Goal: Task Accomplishment & Management: Manage account settings

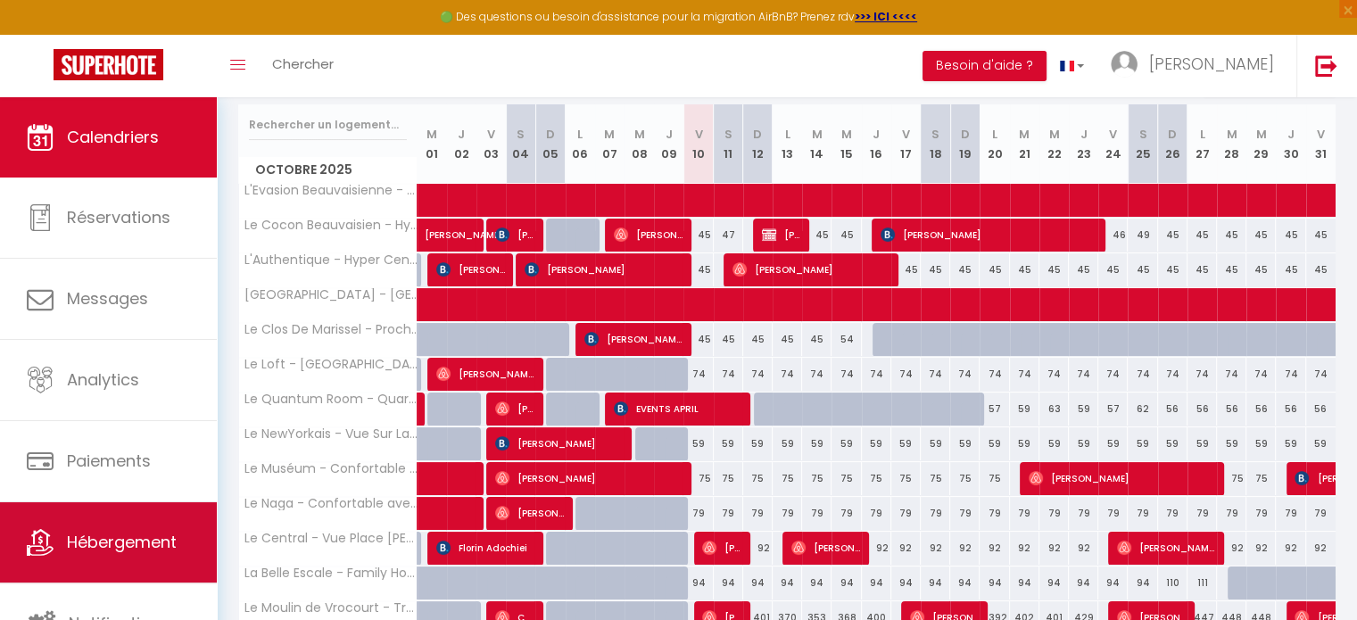
scroll to position [223, 0]
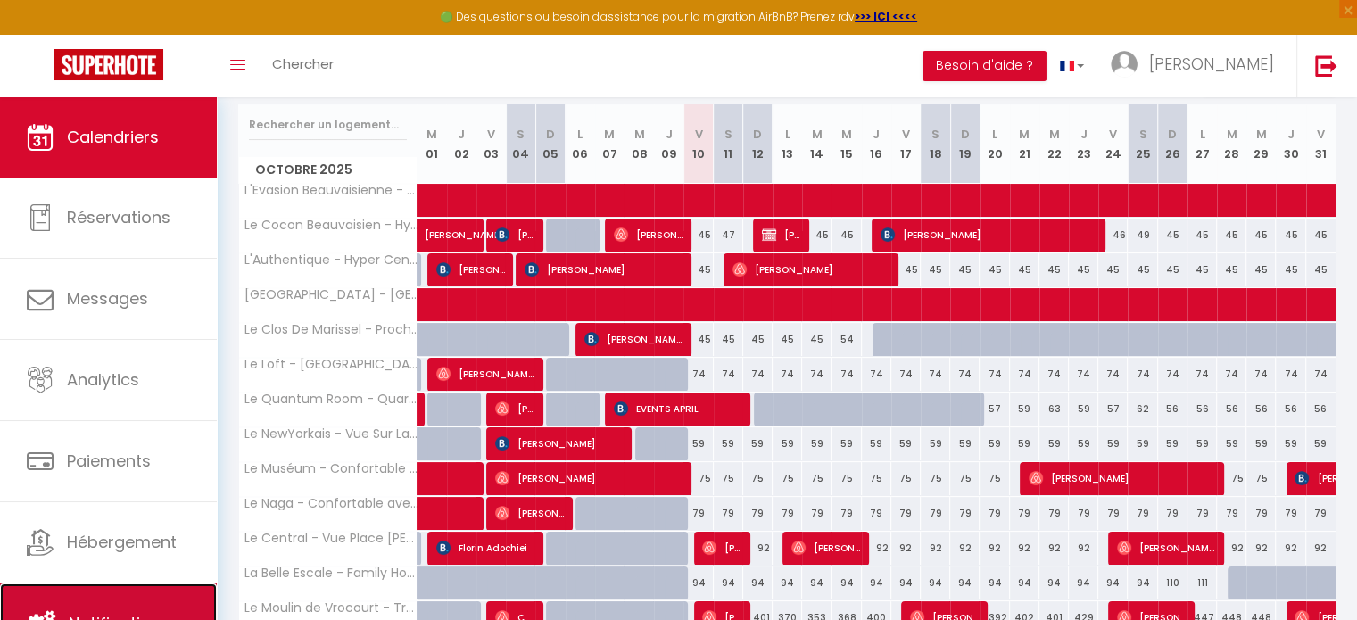
click at [139, 601] on link "Notifications" at bounding box center [108, 624] width 217 height 80
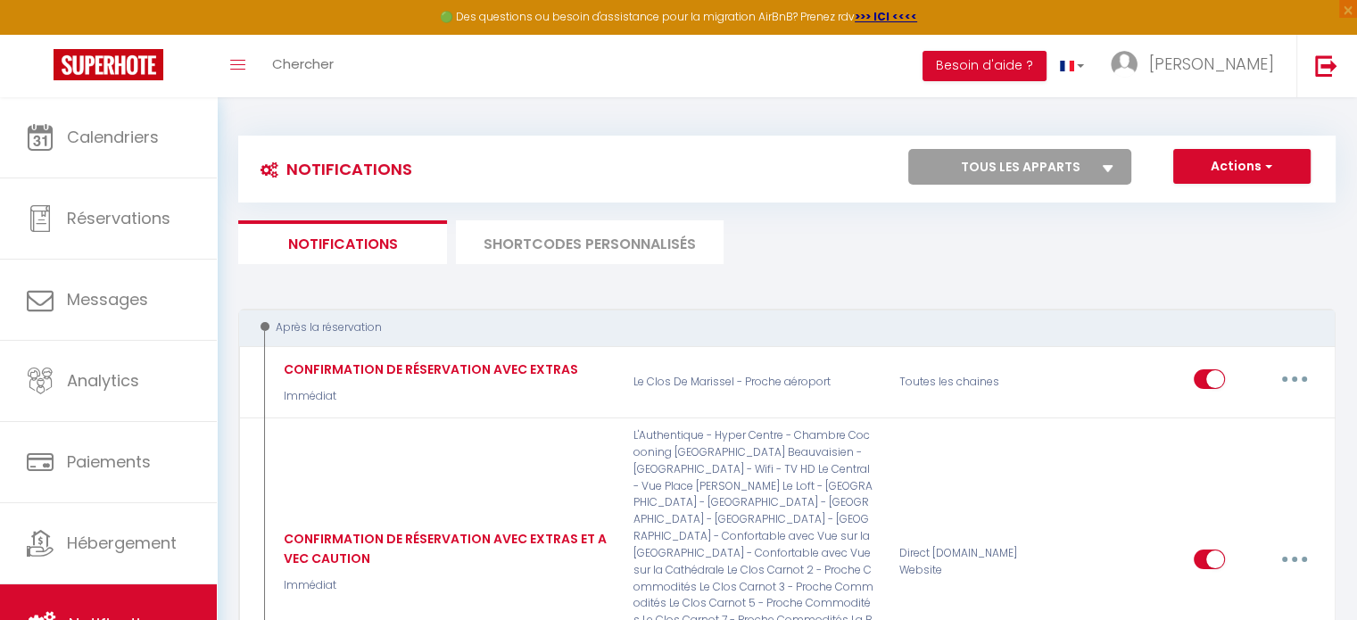
click at [646, 245] on li "SHORTCODES PERSONNALISÉS" at bounding box center [590, 242] width 268 height 44
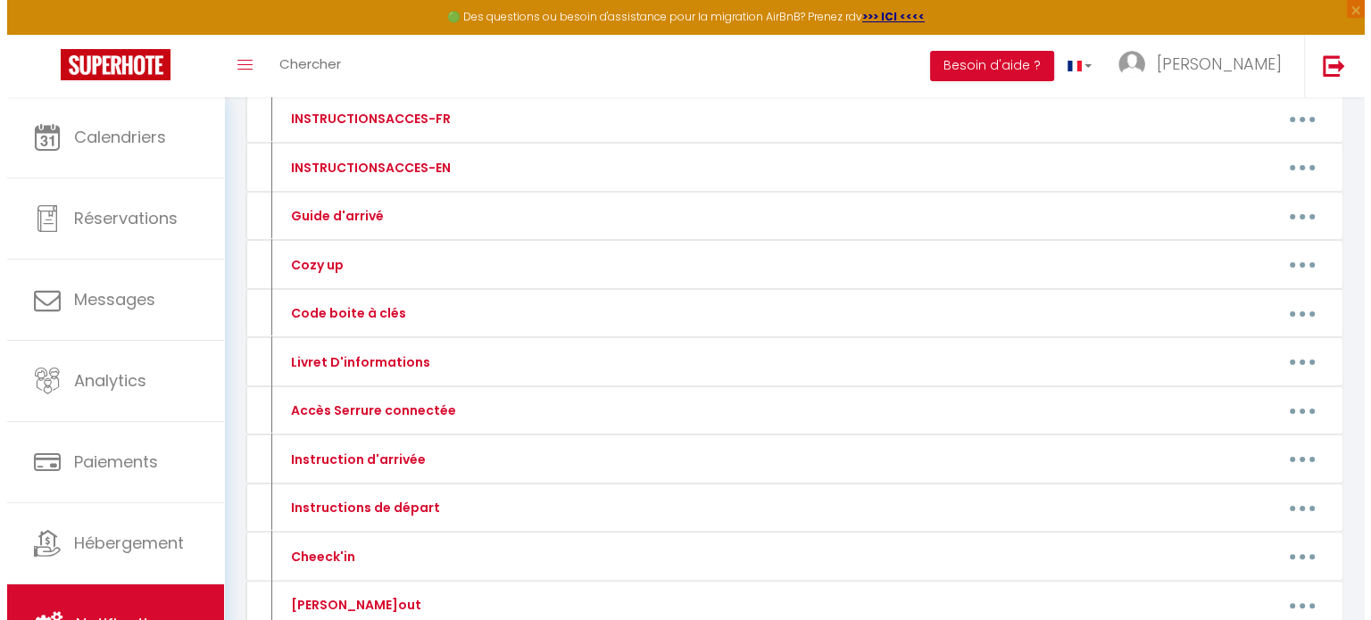
scroll to position [360, 0]
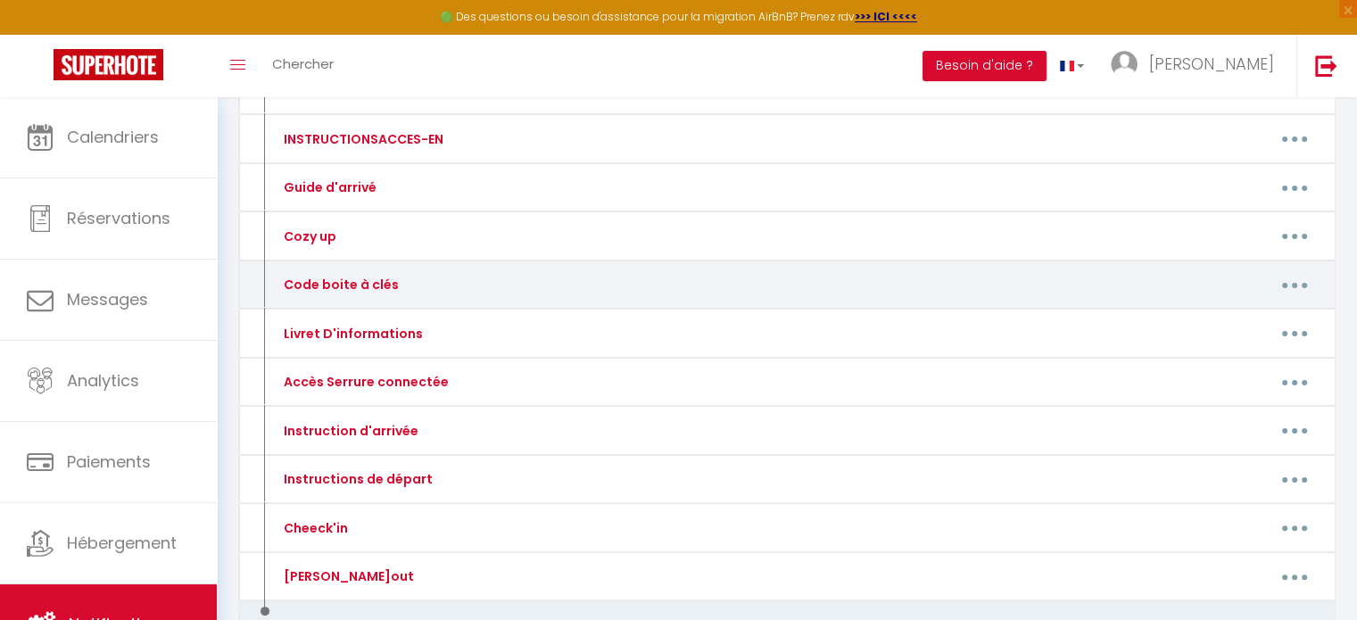
click at [1289, 281] on button "button" at bounding box center [1295, 284] width 50 height 29
click at [1211, 320] on link "Editer" at bounding box center [1248, 326] width 132 height 30
type input "Code boite à clés"
type textarea "Code Boite à Clés"
type textarea "0928"
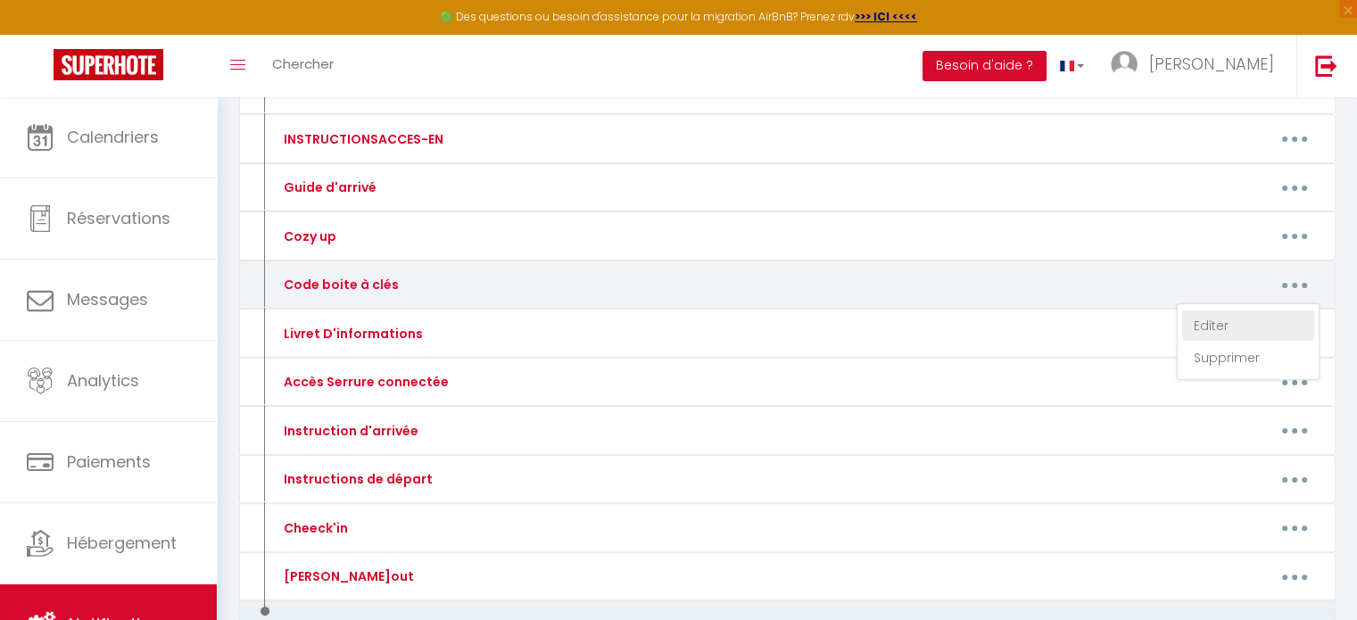
type textarea "0928"
type textarea "2501"
type textarea "Remise de clés en main propre"
type textarea "1308"
type textarea "Digicode: 0108 boite à clés: 3010"
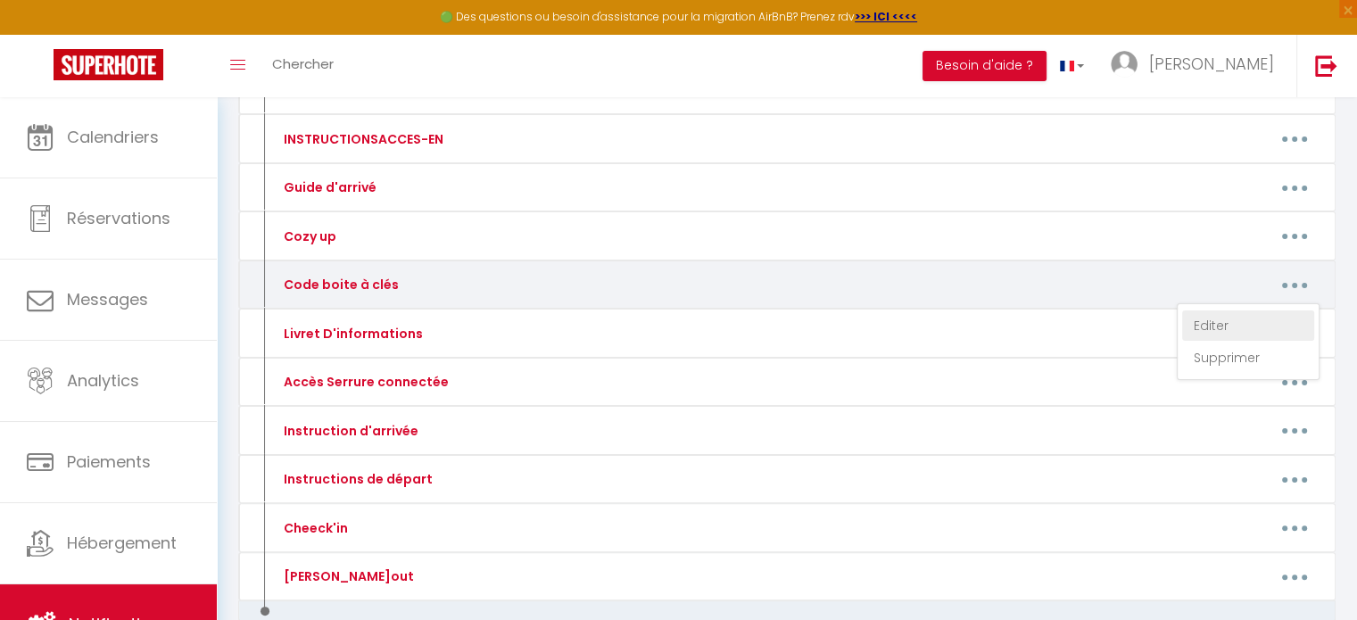
type textarea "1110"
type textarea "9707"
type textarea "7248"
type textarea "Serrure: 290425"
type textarea "Boite à clés portail : 8384 Boite à clés 1er étage : 3310"
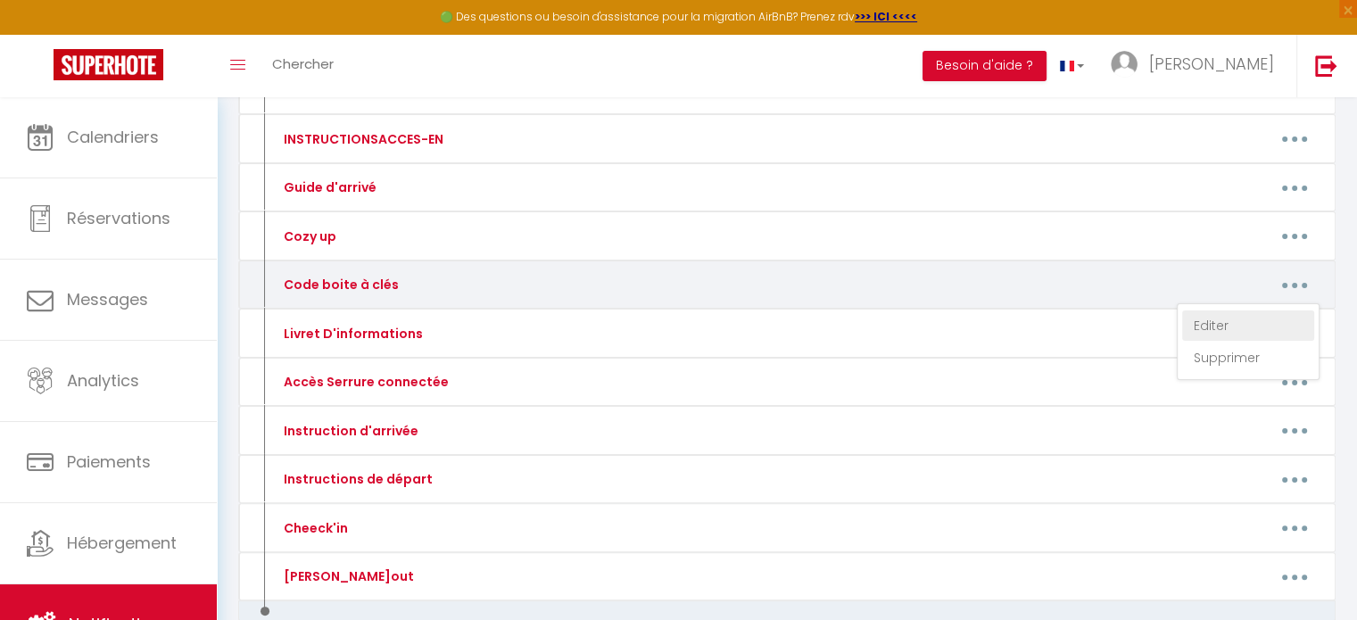
type textarea "1305"
type textarea "2909"
type textarea "Boite 1: 1601"
type textarea "Boite 2: 0805"
type textarea "Boite 3: 2907"
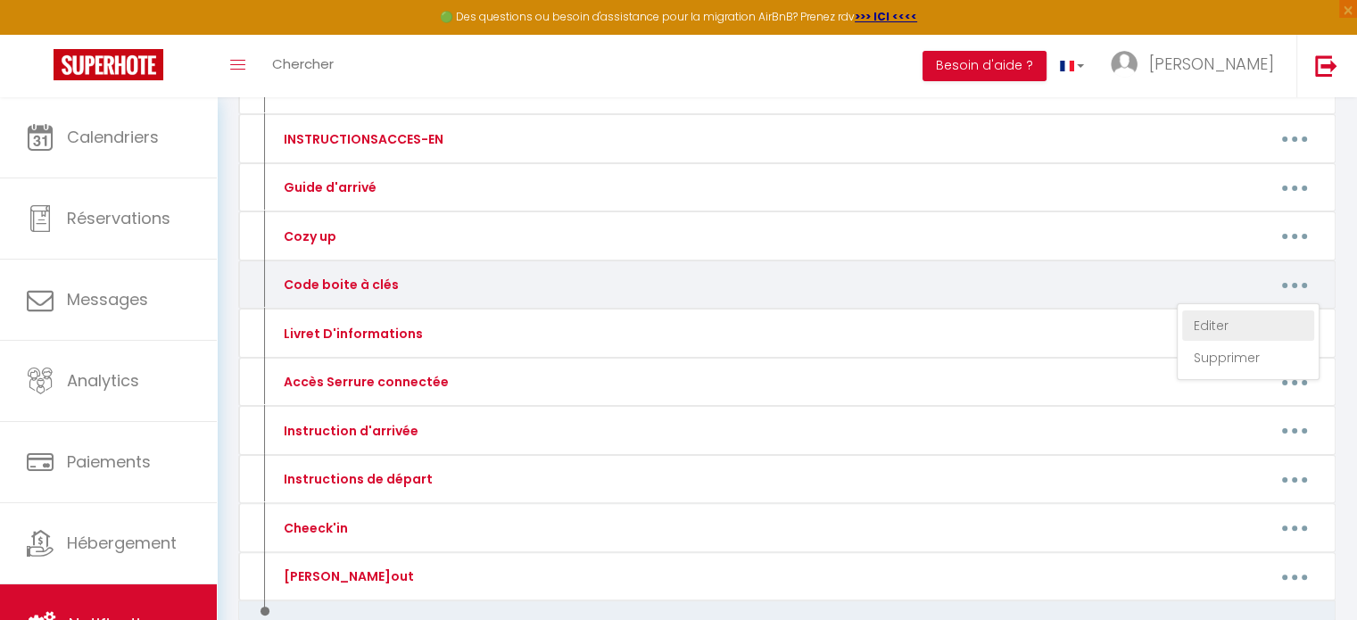
type textarea "8637"
type textarea "Boite 1: 4369"
type textarea "Boite 2: 1430"
type textarea "Boite 3: 9284"
type textarea "Boite 4: 0283"
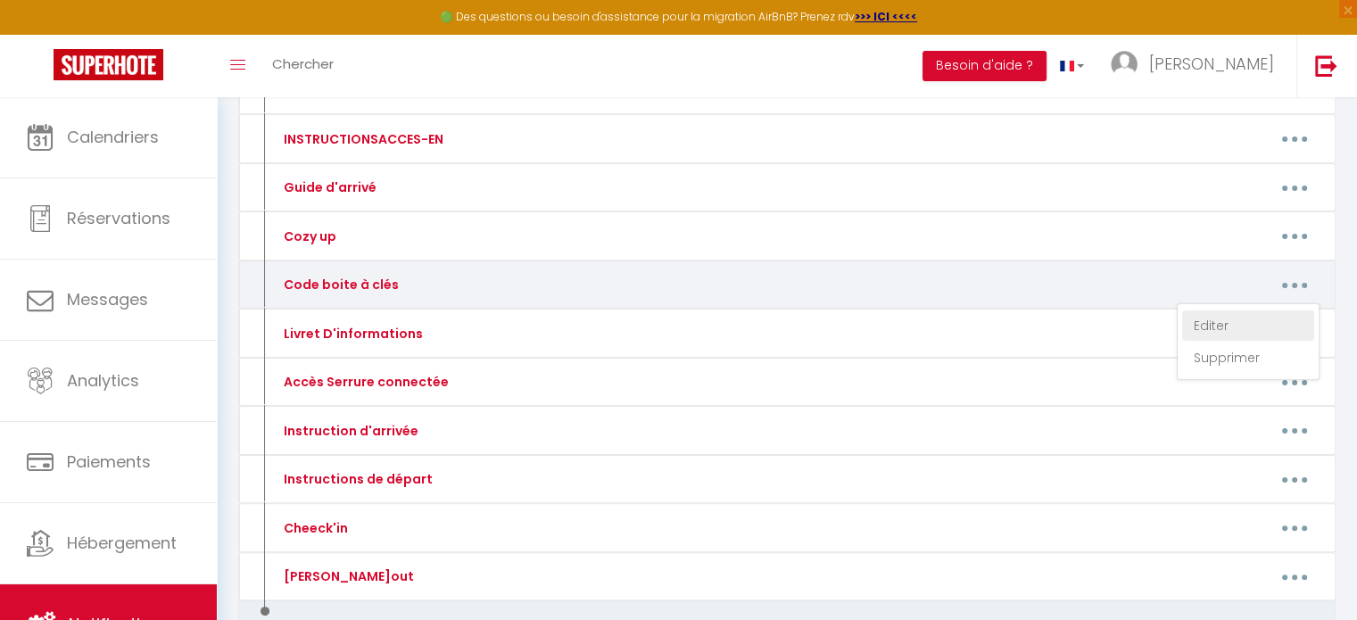
type textarea "Boite 5: 9520"
type textarea "Interphone: 0311A Boite 2 : 0612"
type textarea "Interphone: 0311A Boite 3: 0712"
type textarea "Interphone: 0311A Boite 5: 0812"
type textarea "Interphone: 0311A Boite 7: 0912"
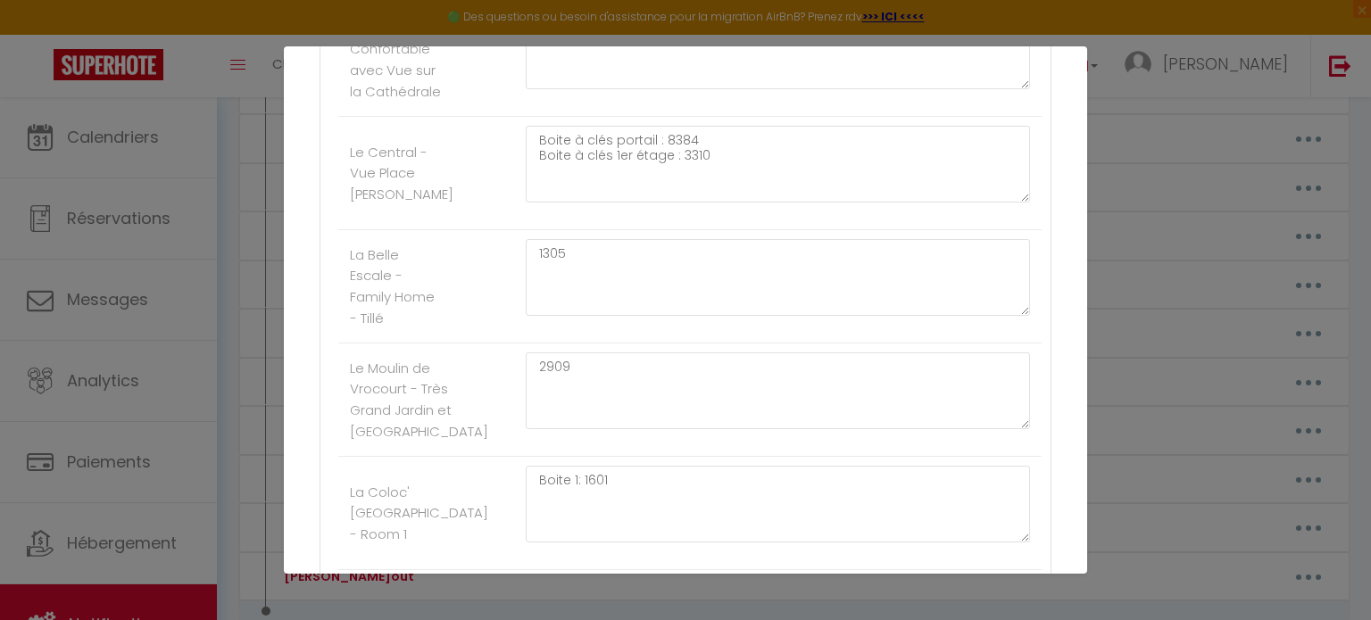
scroll to position [1508, 0]
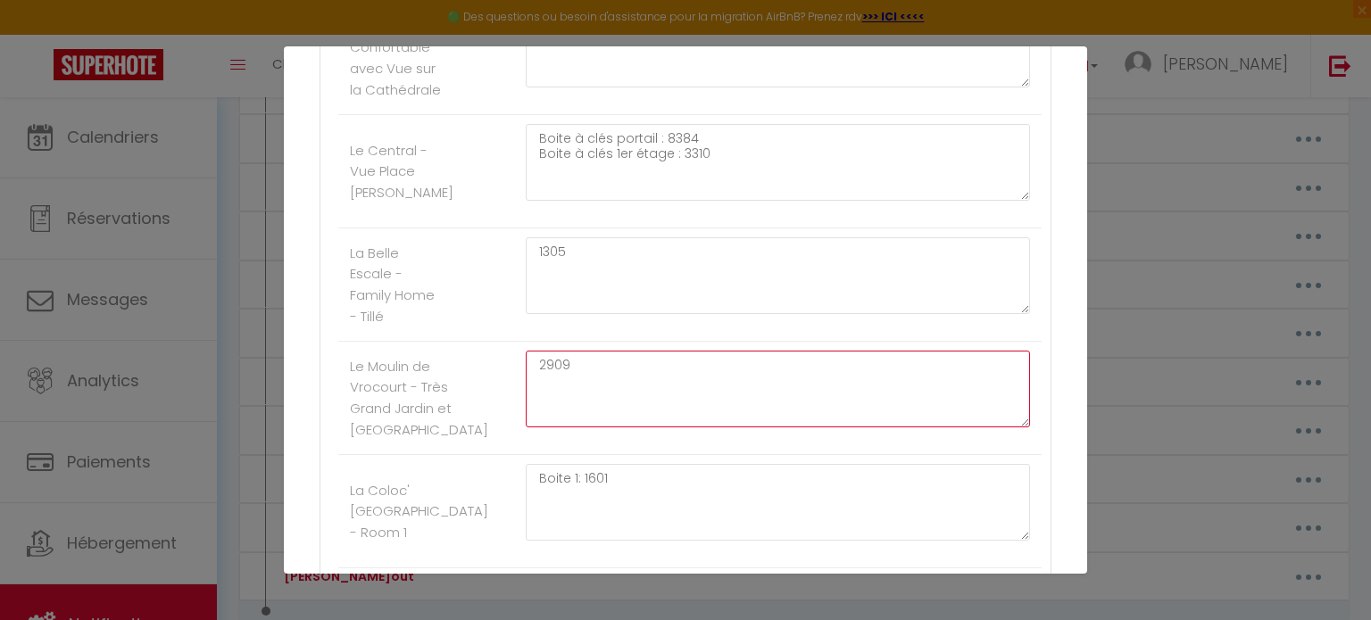
click at [635, 371] on textarea "2909" at bounding box center [778, 389] width 504 height 77
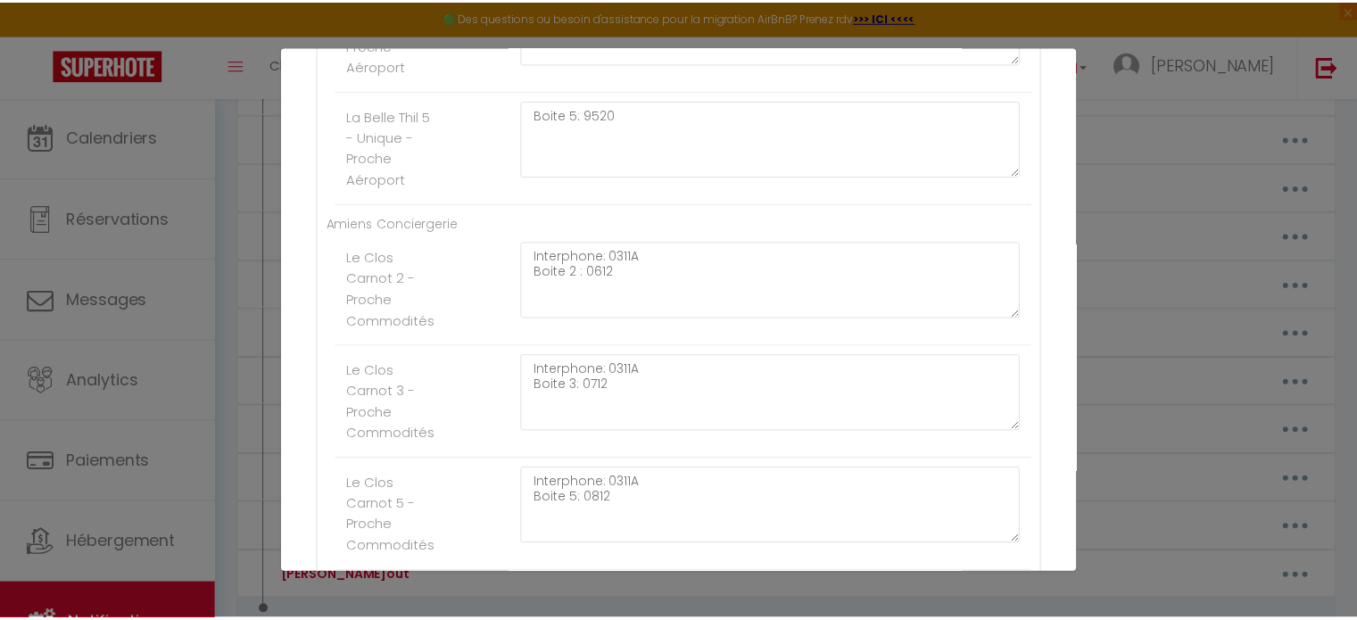
scroll to position [3046, 0]
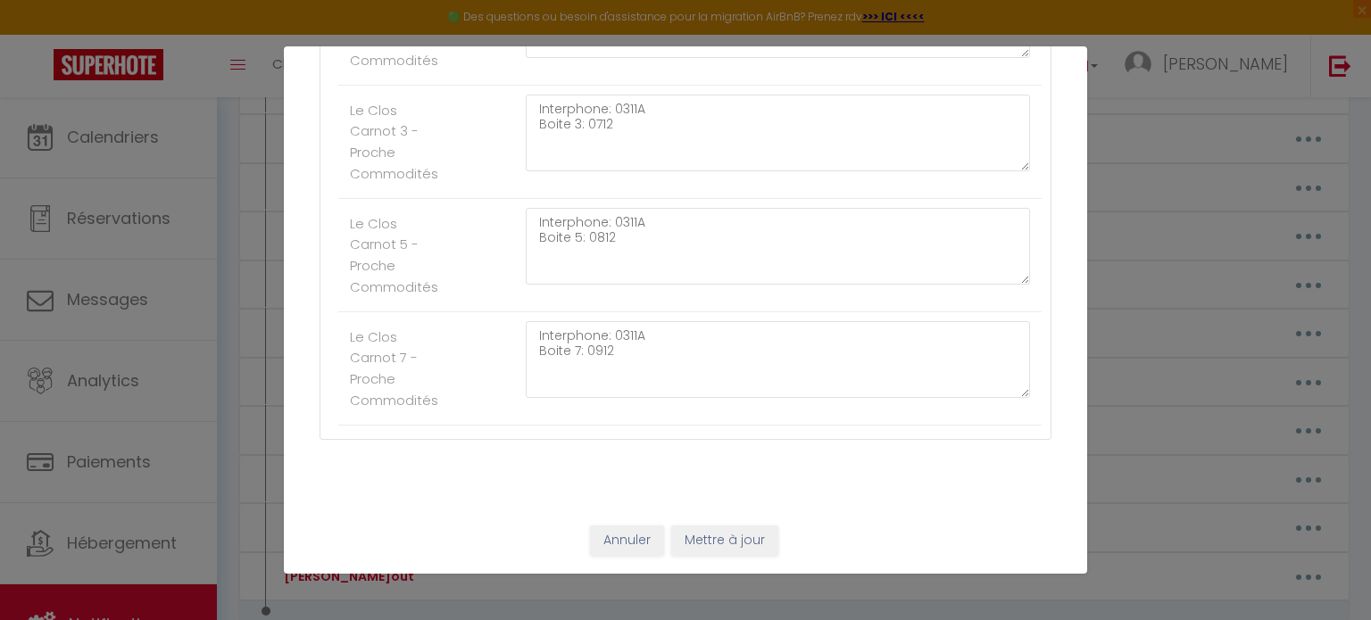
type textarea "0510"
click at [721, 535] on button "Mettre à jour" at bounding box center [724, 541] width 107 height 30
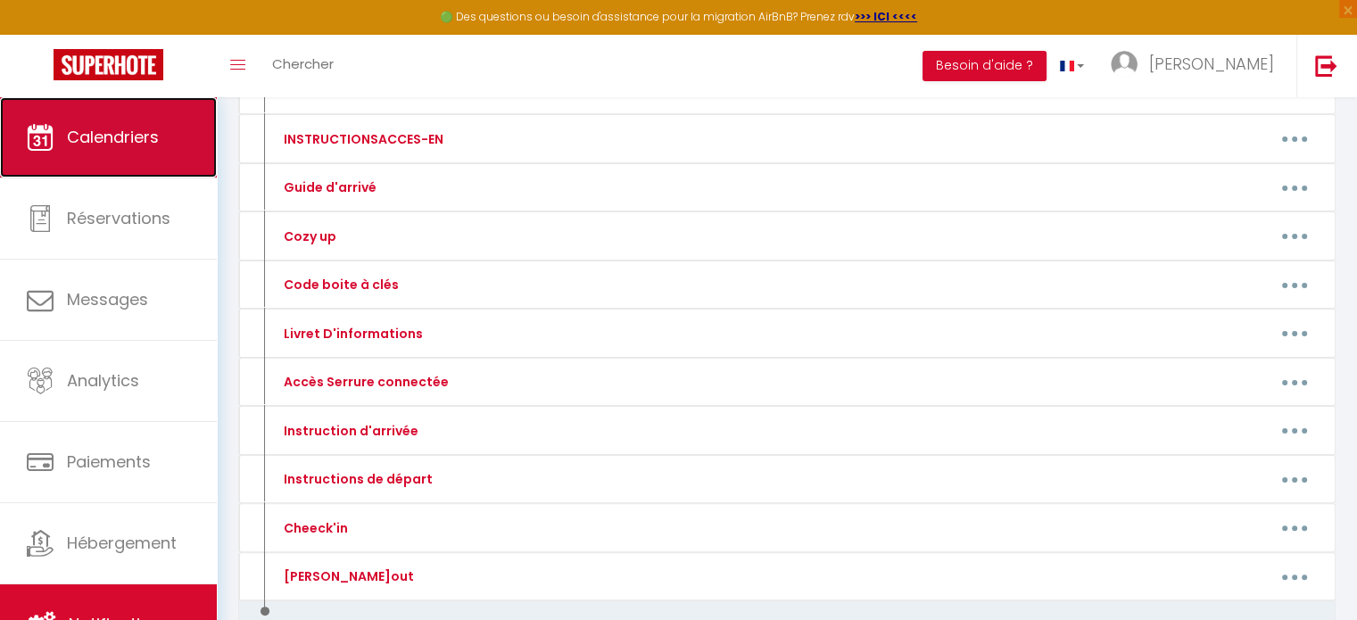
click at [132, 138] on span "Calendriers" at bounding box center [113, 137] width 92 height 22
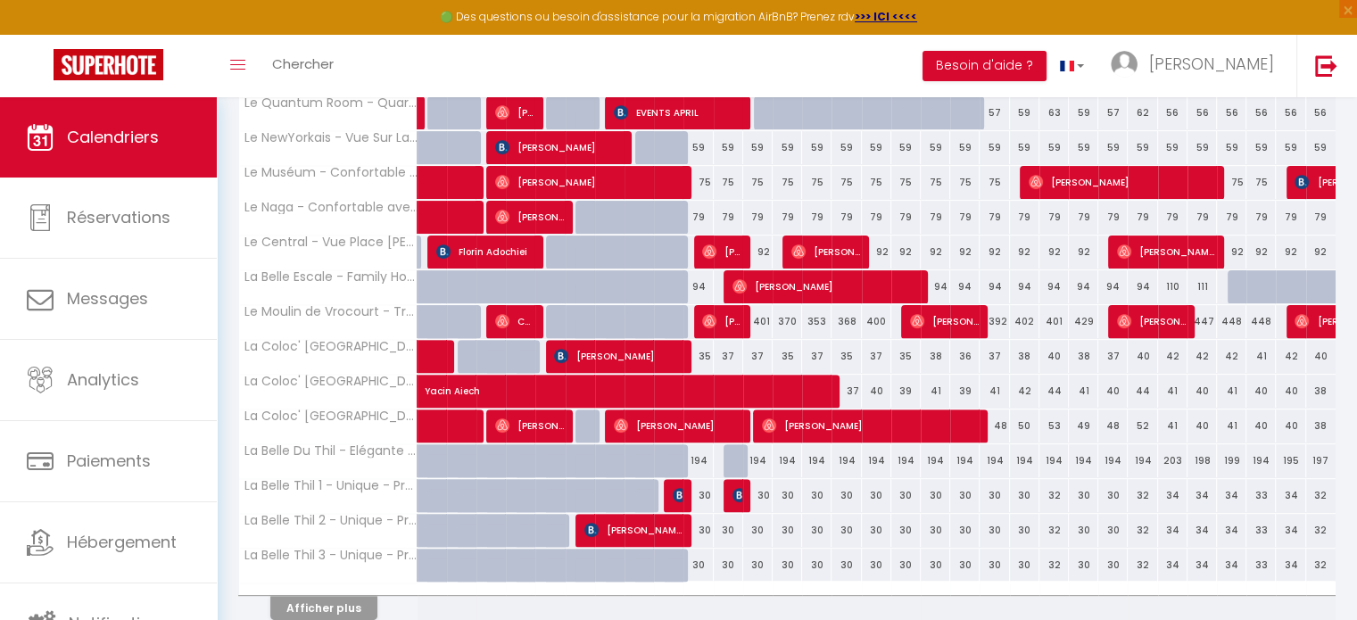
scroll to position [545, 0]
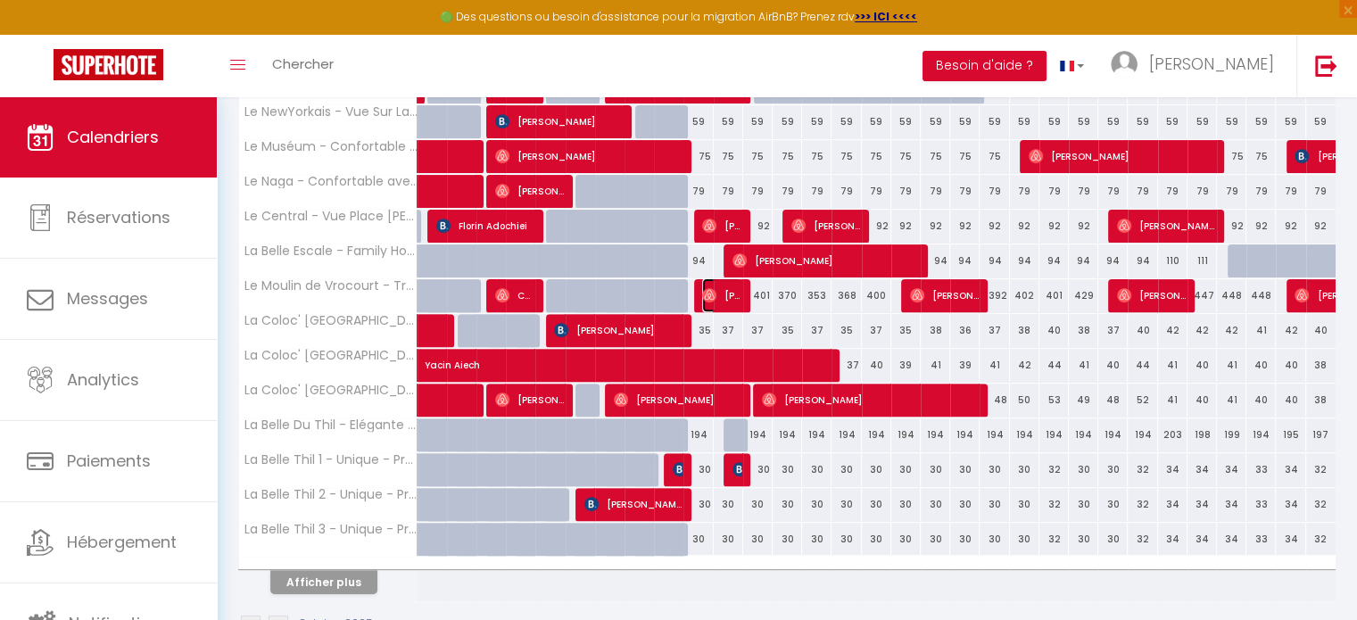
click at [724, 299] on span "[PERSON_NAME]" at bounding box center [721, 295] width 39 height 34
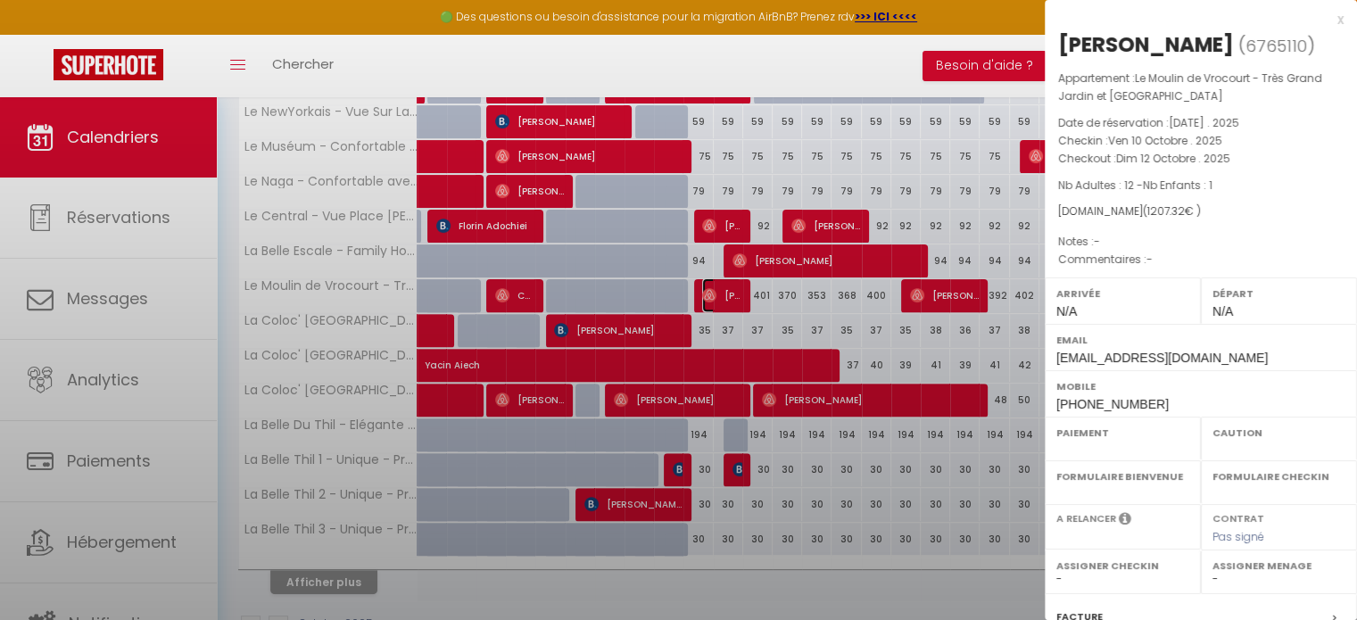
select select "OK"
select select "0"
select select "1"
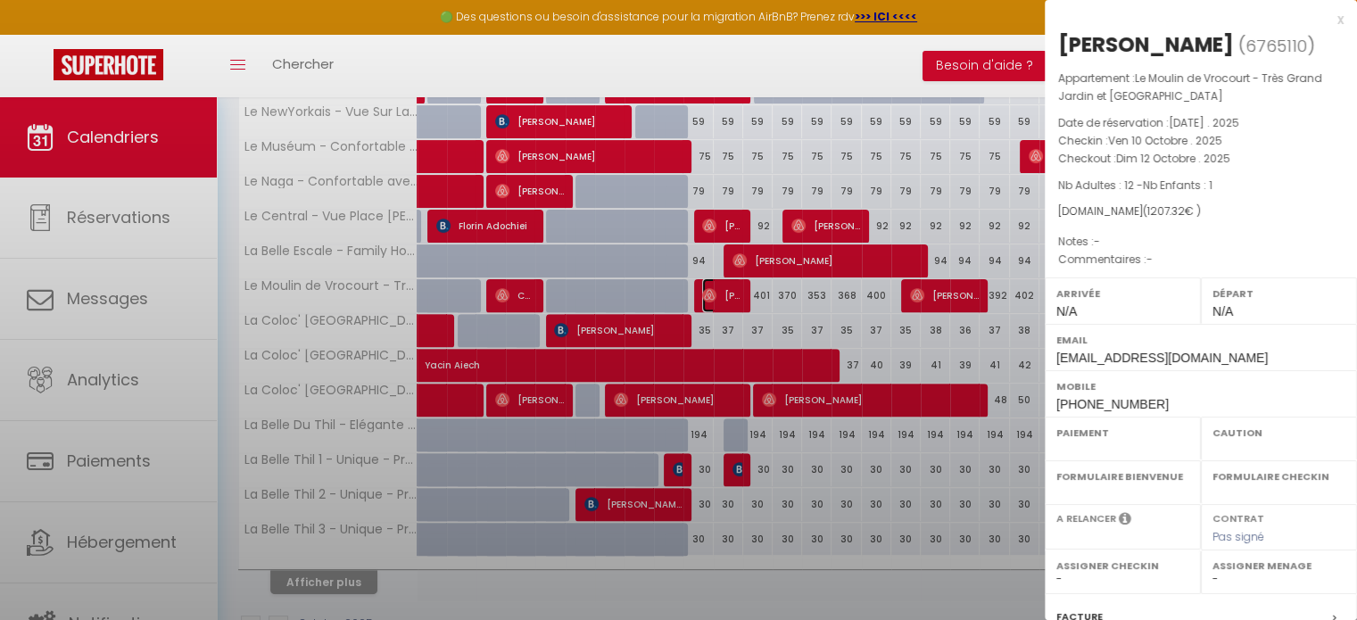
select select
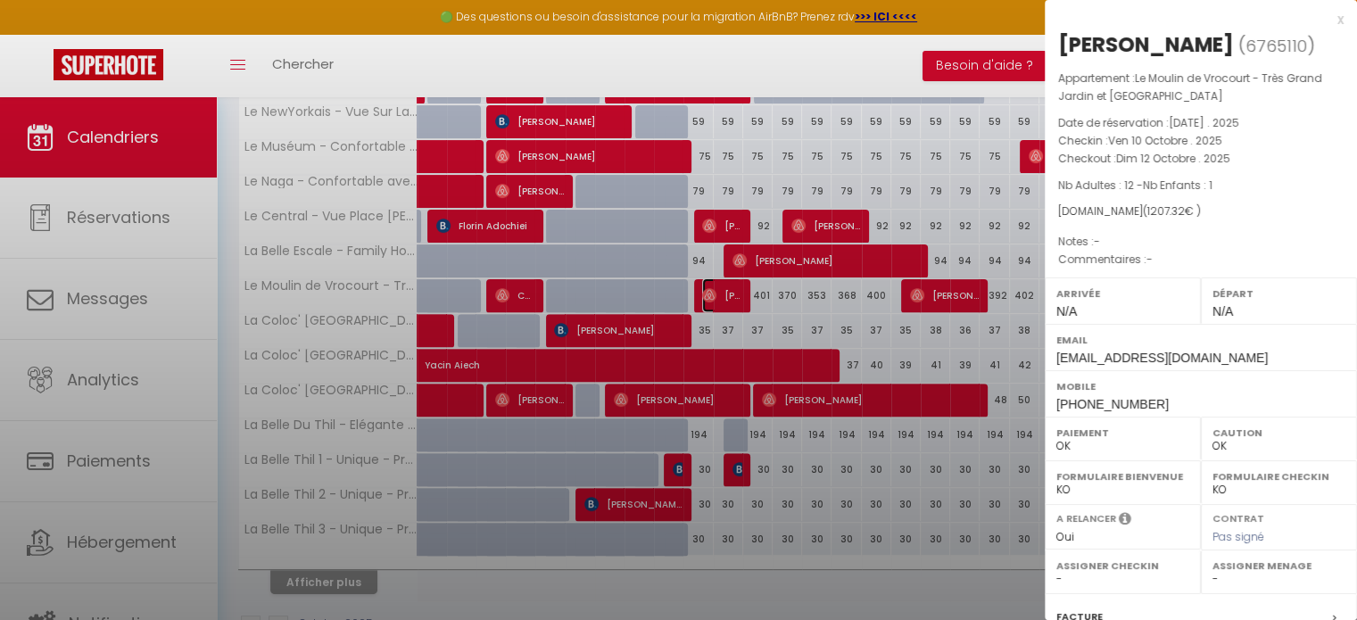
select select "51176"
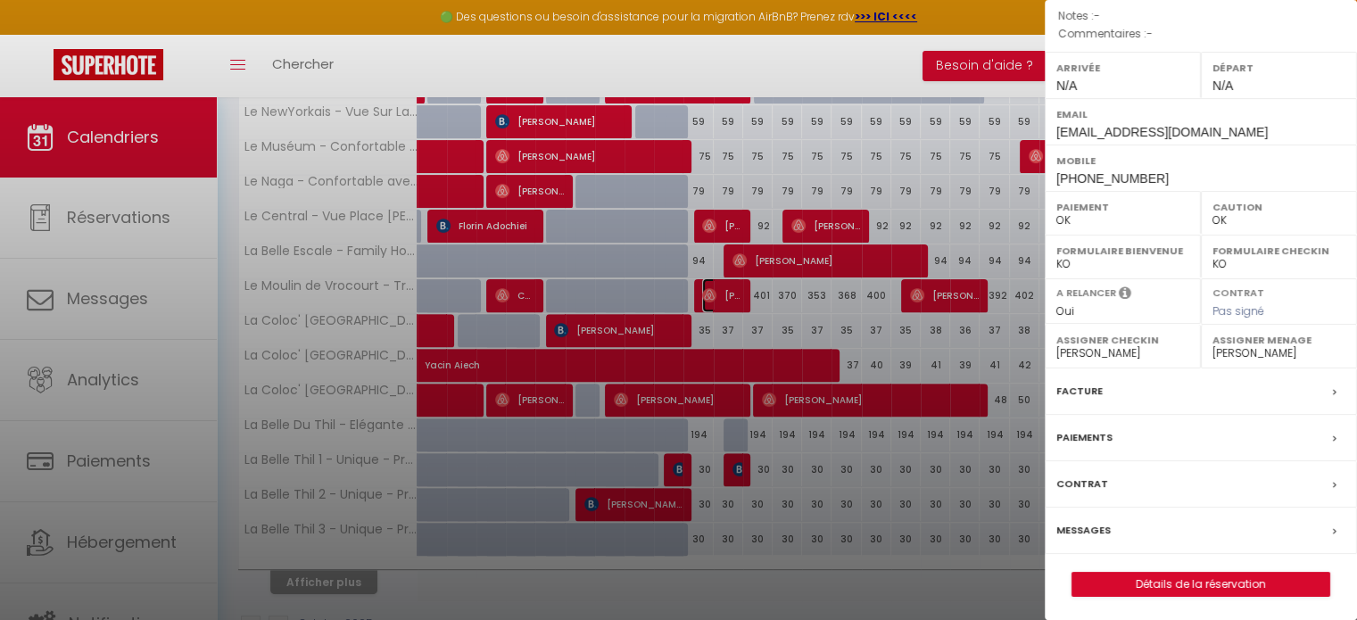
scroll to position [594, 0]
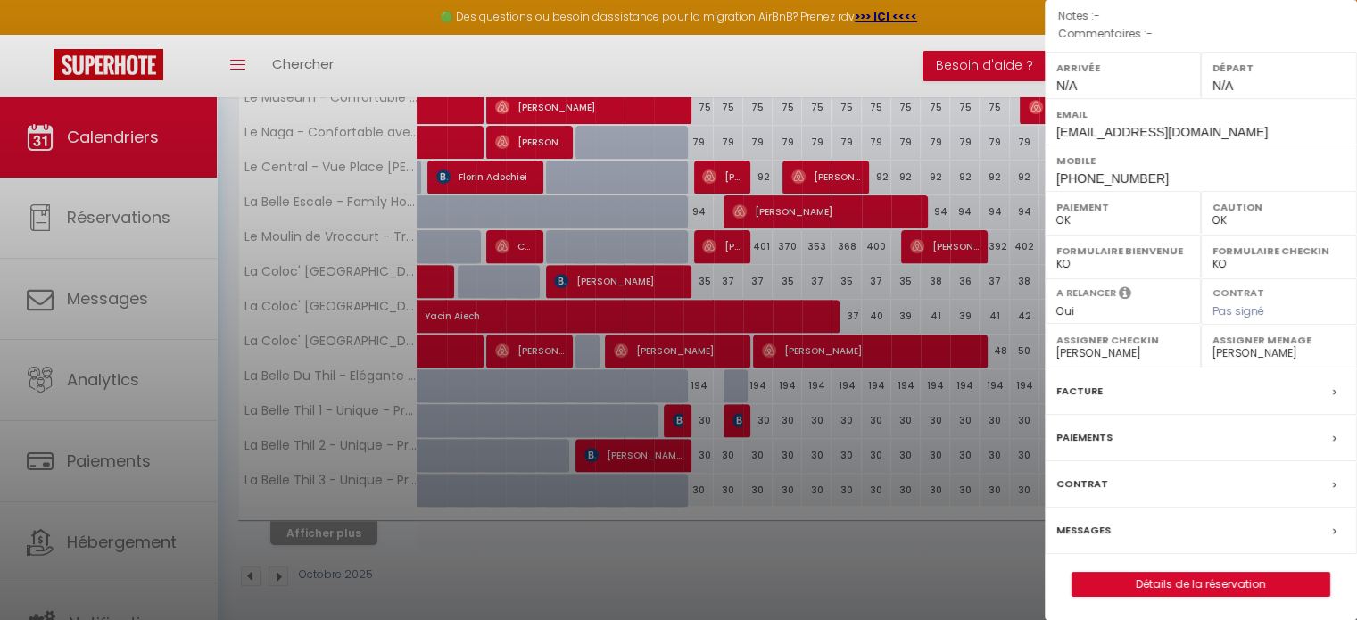
click at [1094, 527] on label "Messages" at bounding box center [1084, 530] width 54 height 19
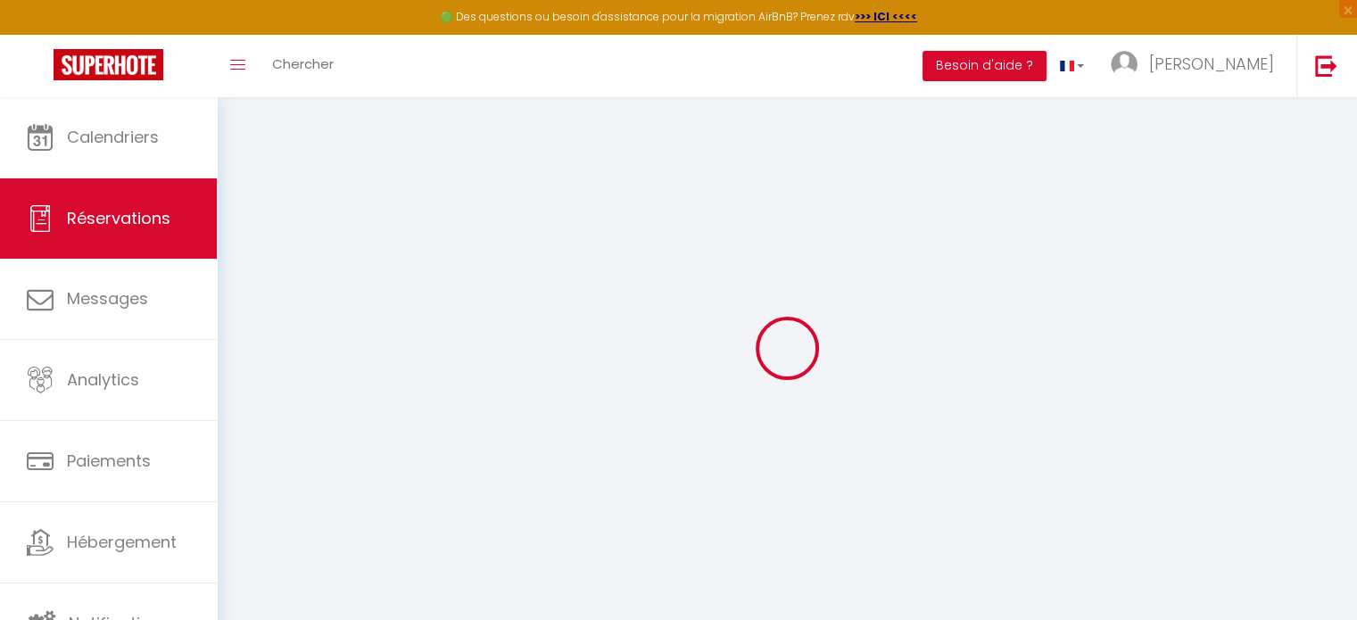
type input "Julie"
type input "Gueudet"
type input "4m0rarpg5fv4kaoawgndcjdkg7cz@reply.superhote.com"
type input "+33648556126"
select select
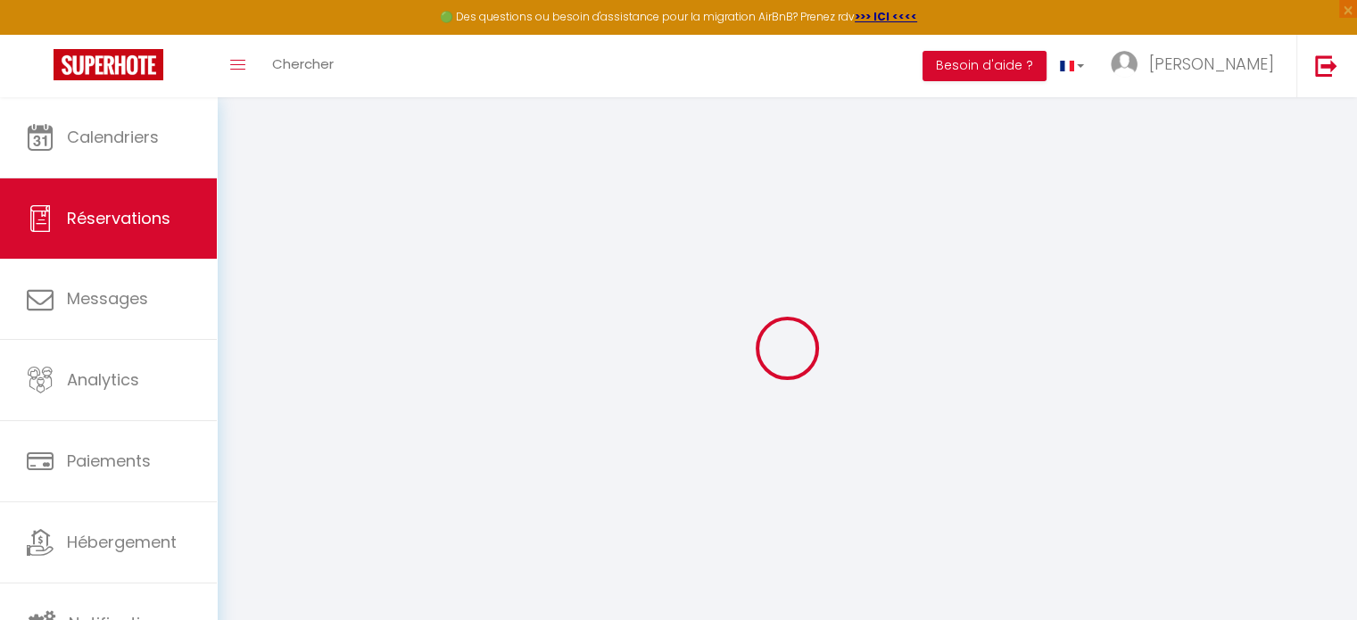
type input "174.3"
select select "75204"
select select "1"
select select
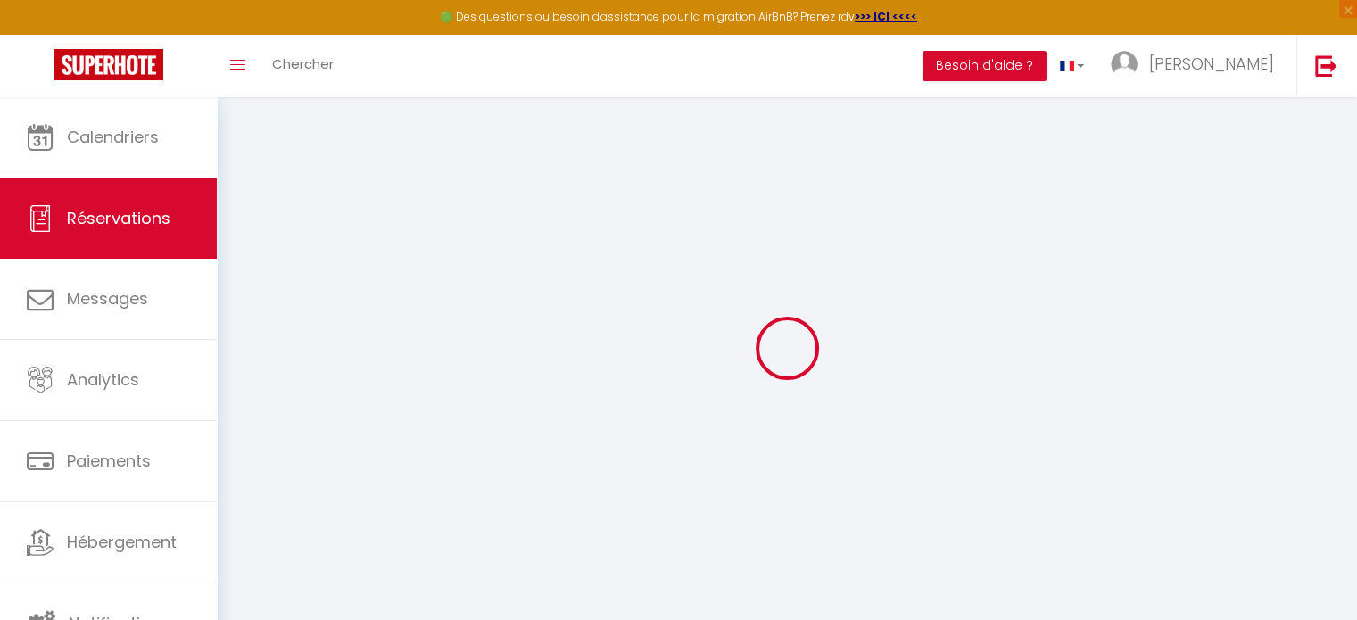
type input "12"
type input "1"
select select "12"
select select
type input "982"
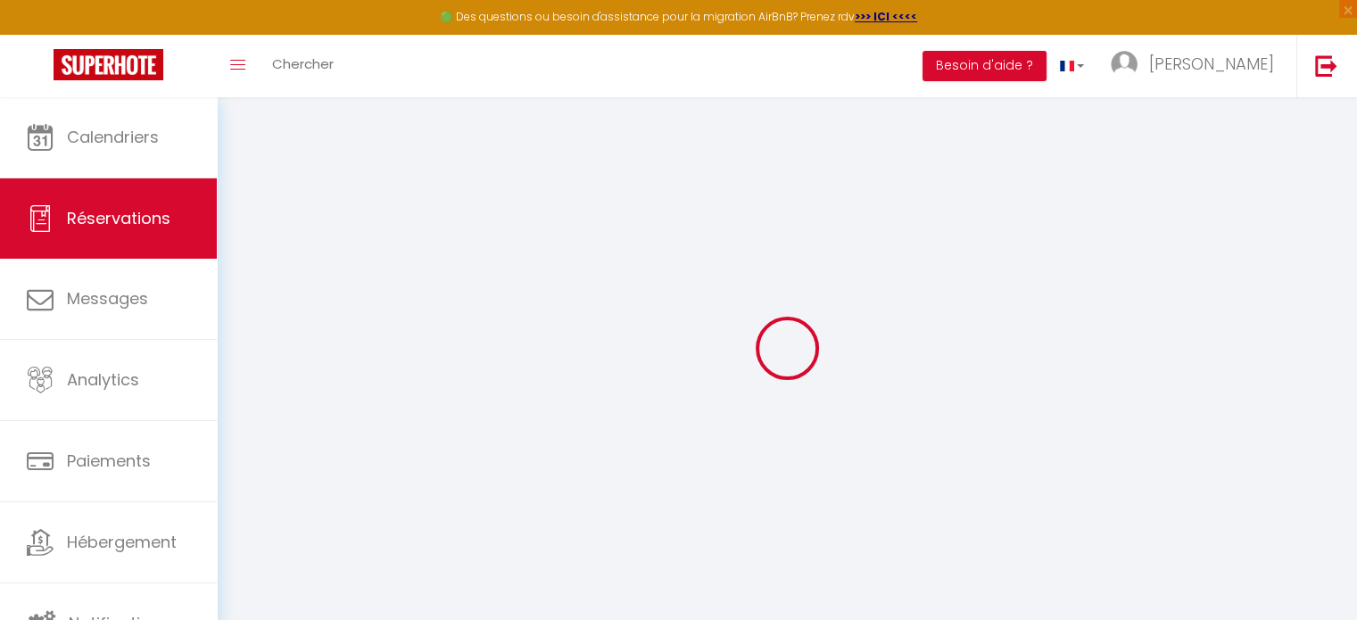
checkbox input "false"
type input "0"
select select "1"
type input "0"
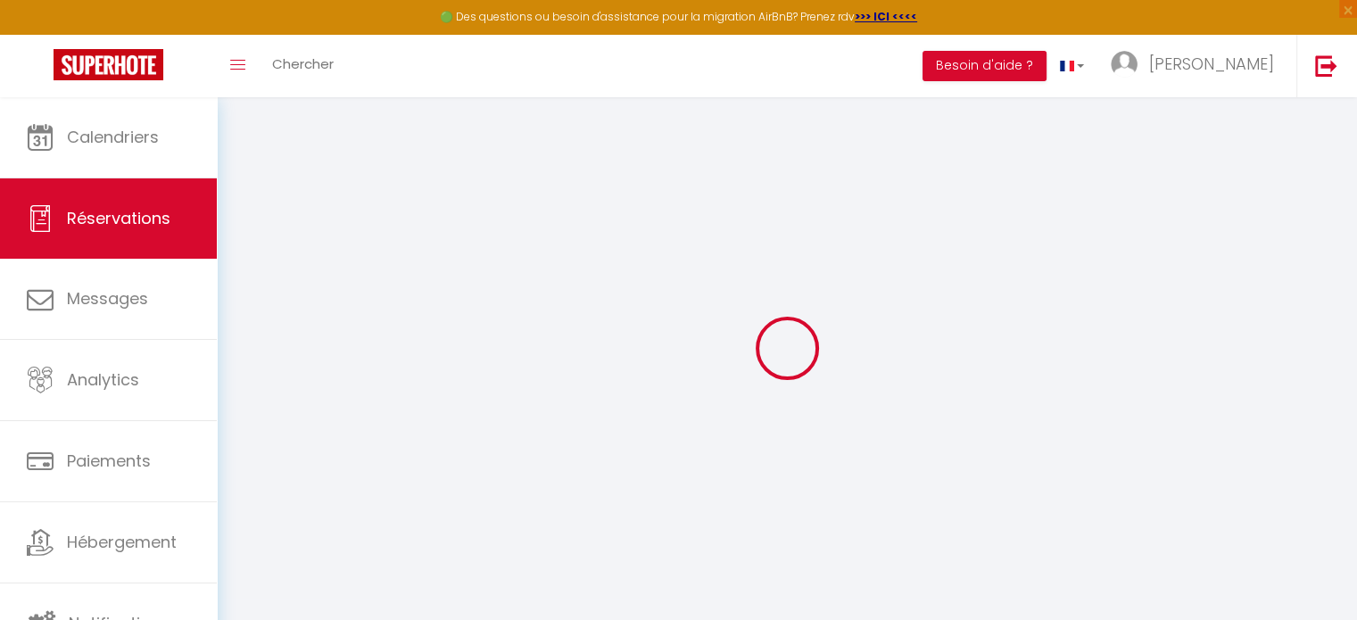
type input "0"
select select
select select "15"
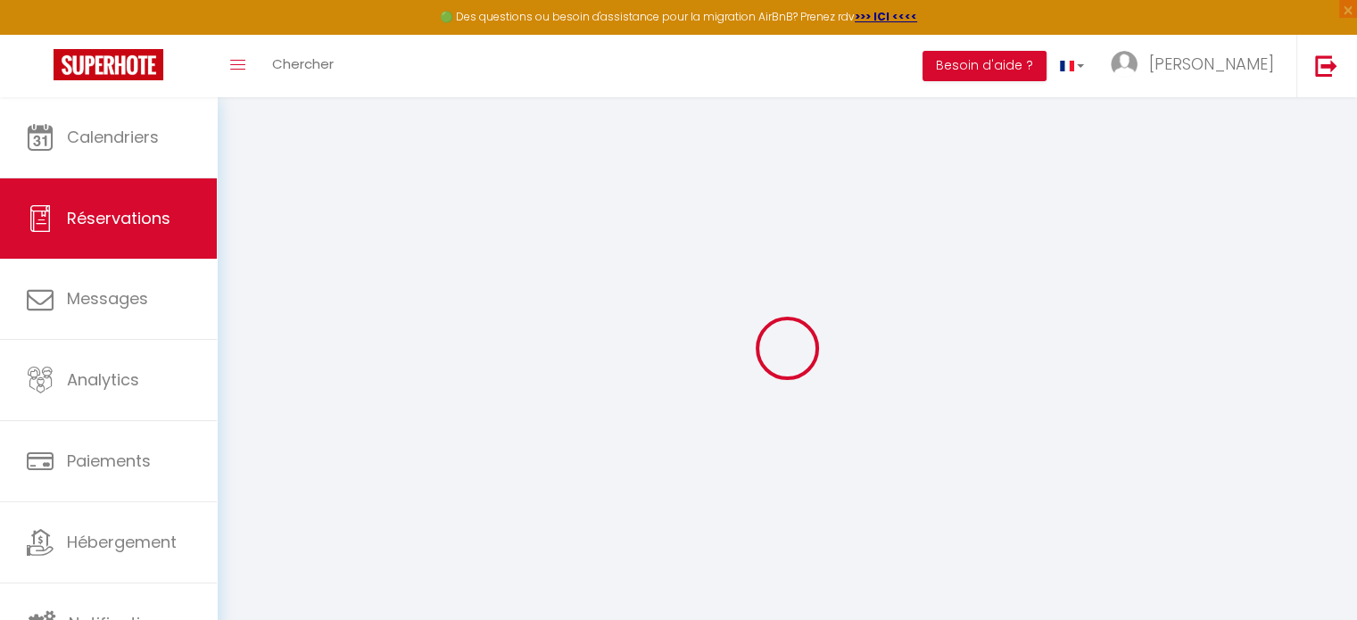
checkbox input "false"
select select
checkbox input "false"
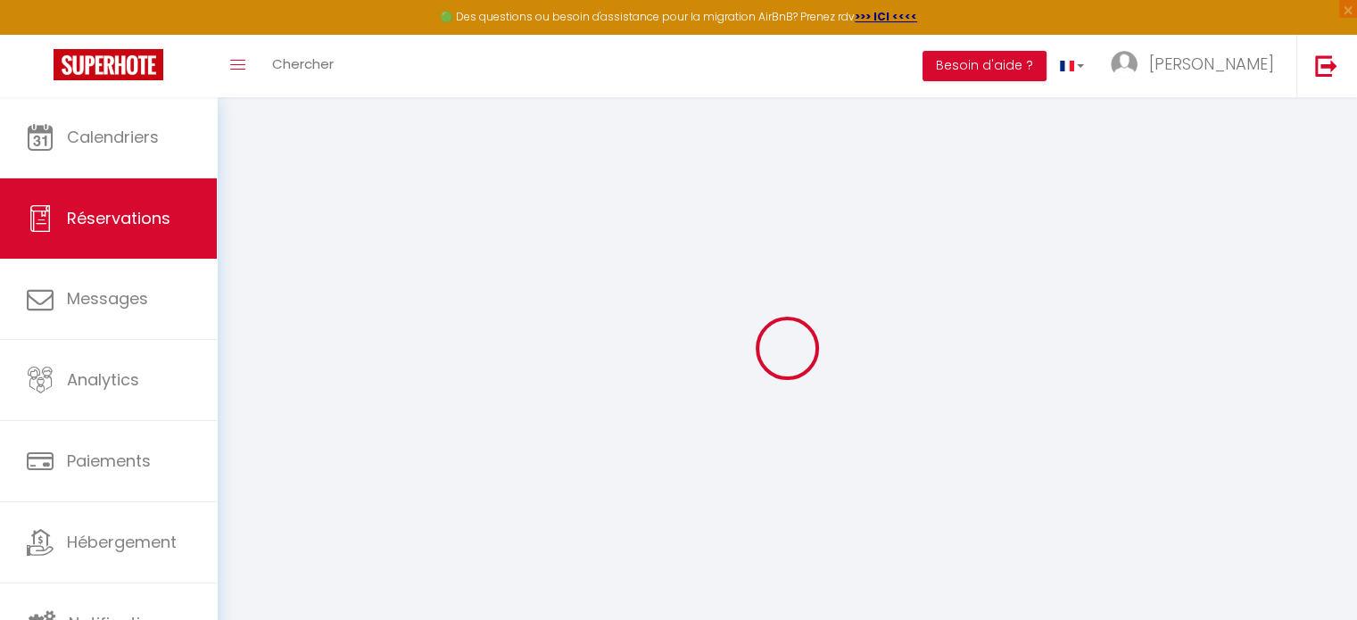
select select
checkbox input "false"
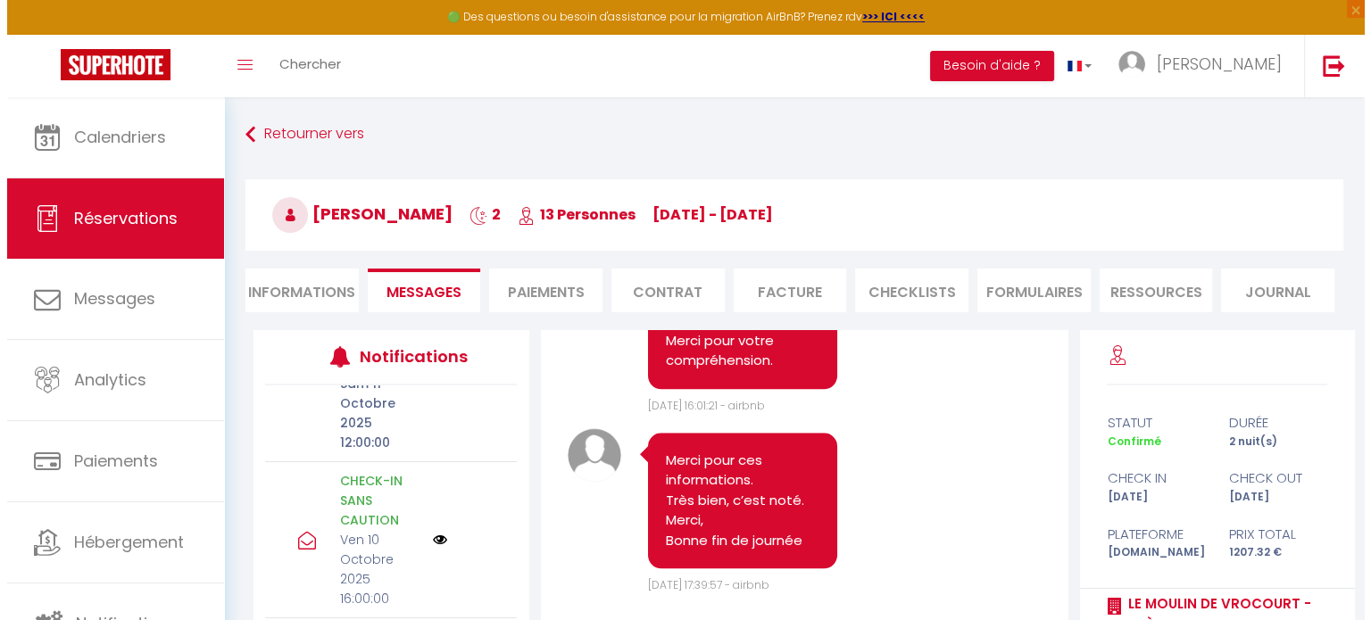
scroll to position [439, 0]
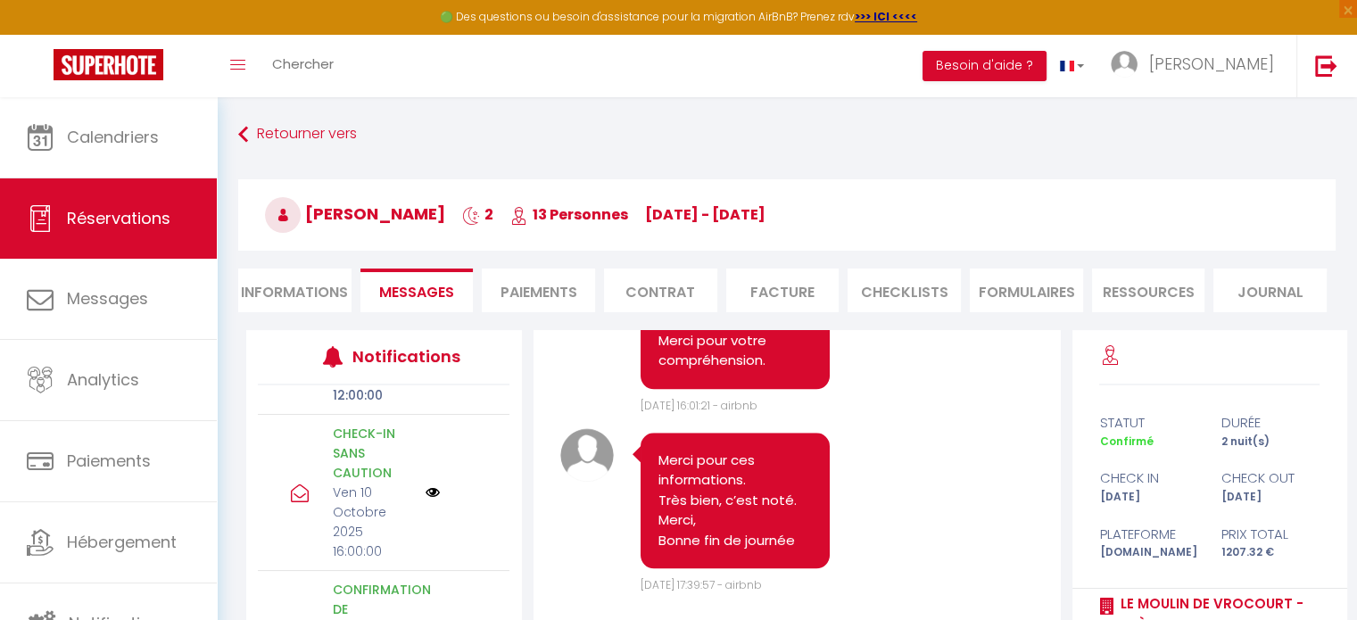
click at [427, 491] on img at bounding box center [433, 492] width 14 height 14
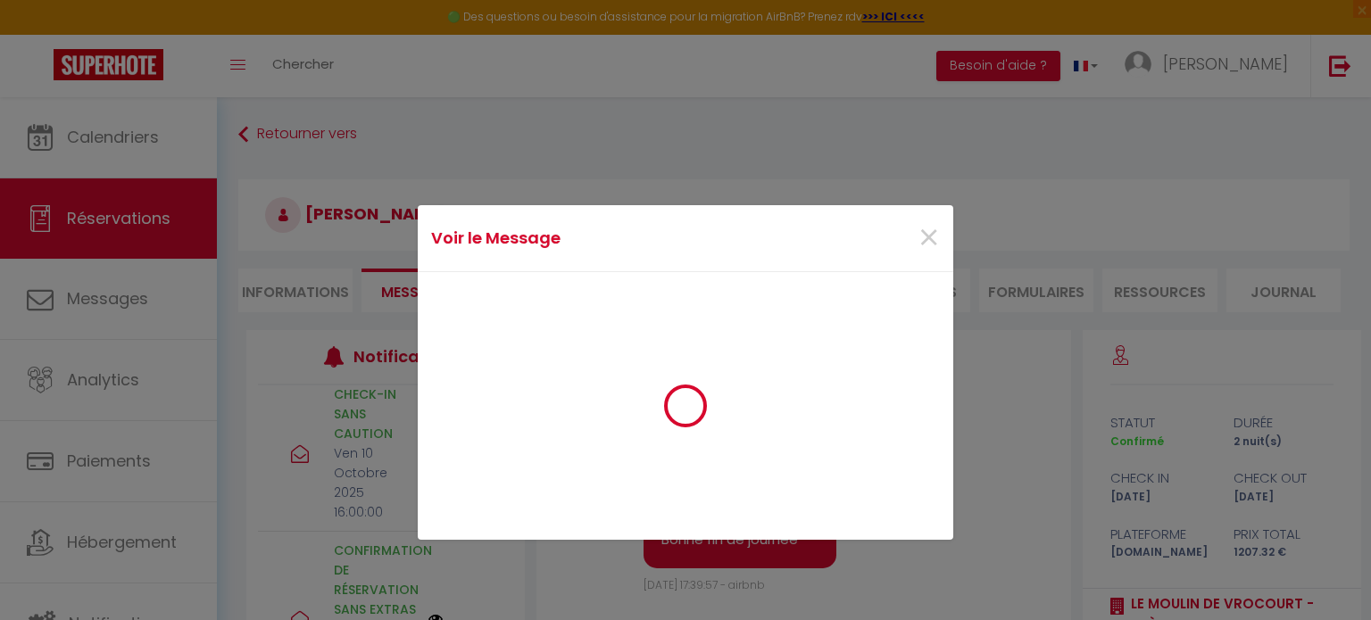
scroll to position [2589, 0]
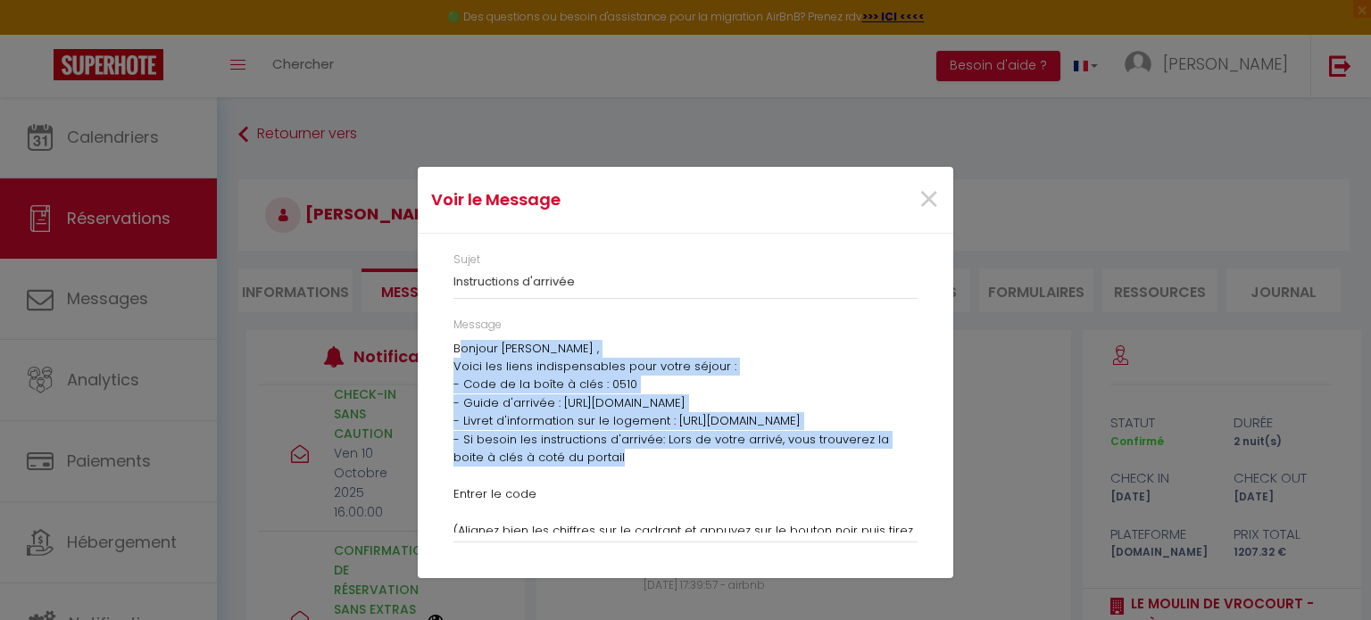
drag, startPoint x: 453, startPoint y: 346, endPoint x: 823, endPoint y: 525, distance: 410.3
click at [823, 525] on div "Bonjour Julie , Voici les liens indispensables pour votre séjour : - Code de la…" at bounding box center [685, 436] width 464 height 193
click at [570, 392] on p "- Code de la boîte à clés : 0510" at bounding box center [685, 385] width 464 height 18
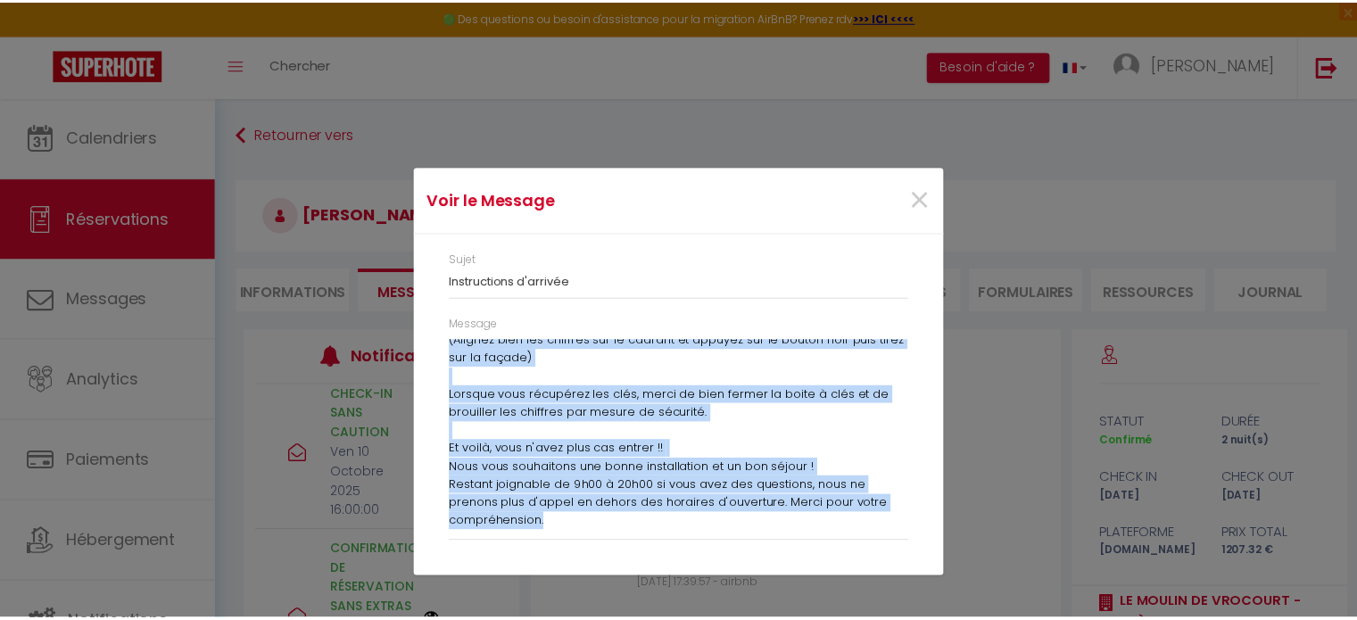
scroll to position [276, 0]
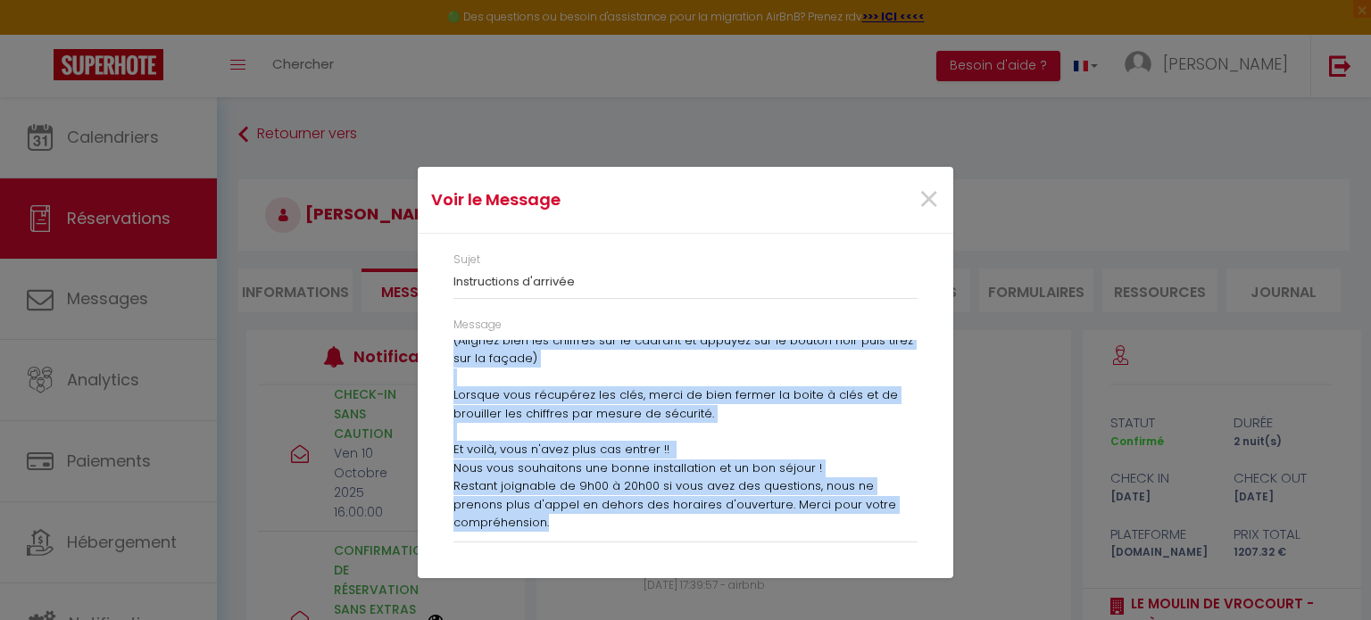
drag, startPoint x: 453, startPoint y: 348, endPoint x: 878, endPoint y: 570, distance: 479.4
click at [878, 570] on div "Sujet Instructions d'arrivée Message Bonjour Julie , Voici les liens indispensa…" at bounding box center [685, 406] width 535 height 344
copy div "Bonjour Julie , Voici les liens indispensables pour votre séjour : - Code de la…"
click at [926, 203] on span "×" at bounding box center [928, 200] width 22 height 54
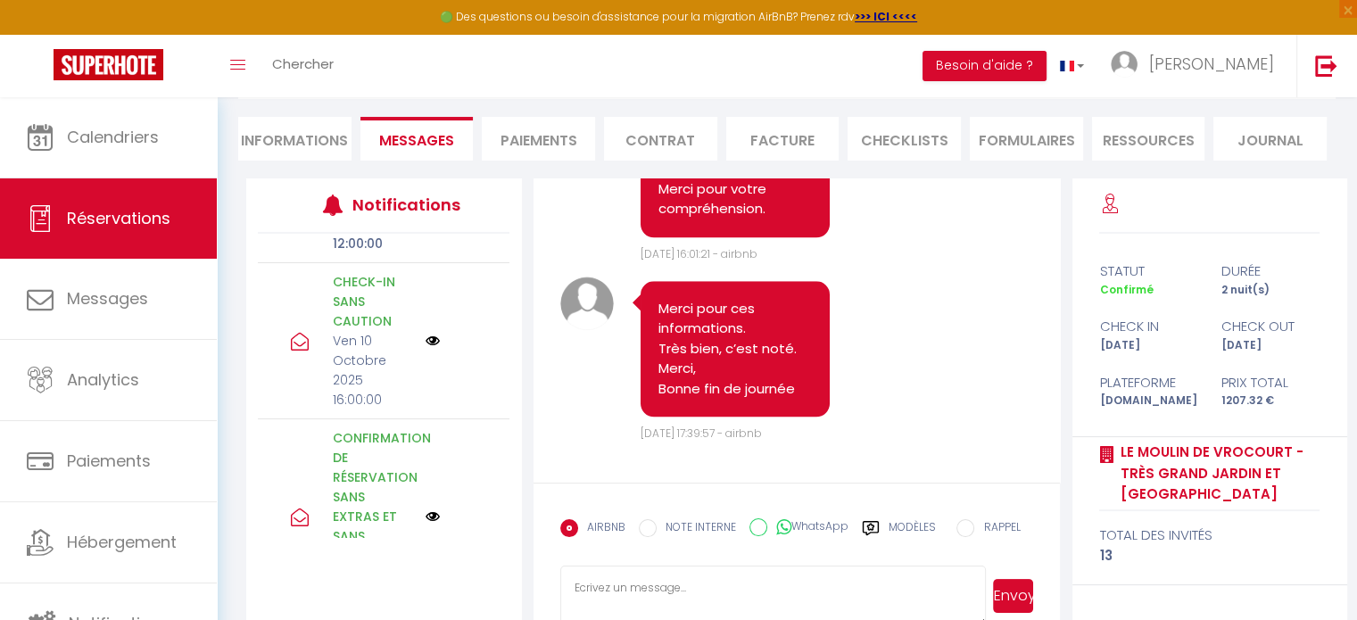
scroll to position [153, 0]
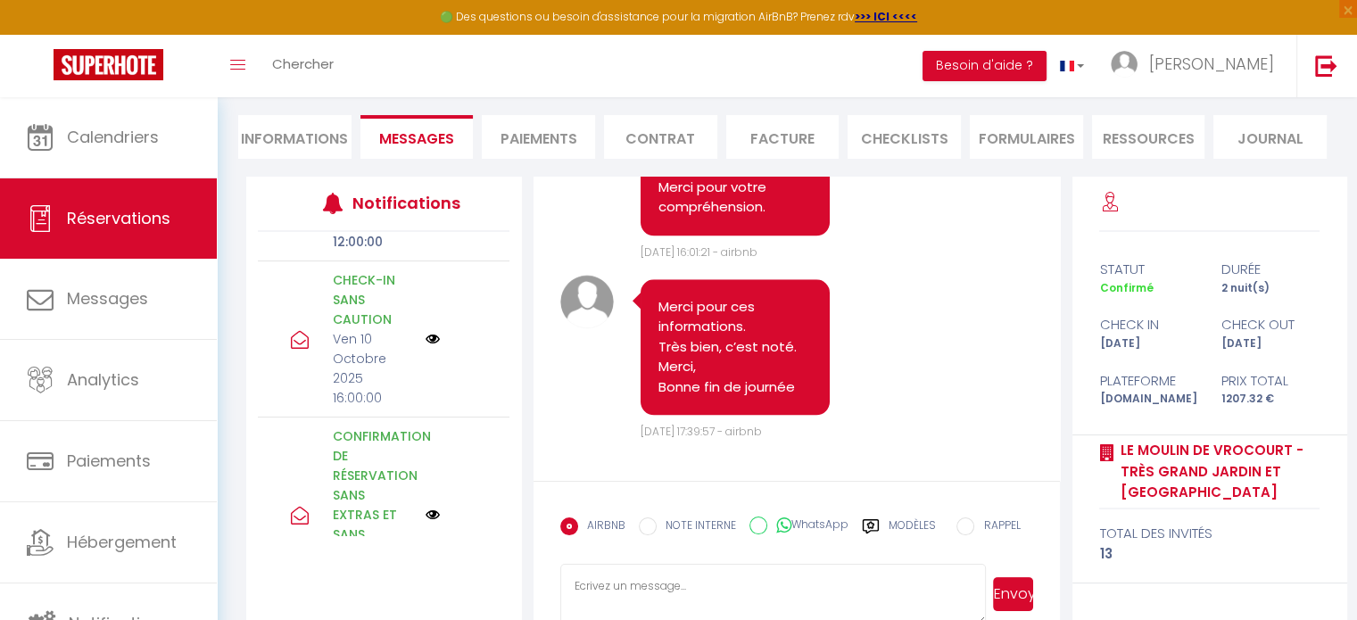
click at [652, 585] on textarea at bounding box center [773, 595] width 427 height 62
paste textarea "Bonjour Julie , Voici les liens indispensables pour votre séjour : - Code de la…"
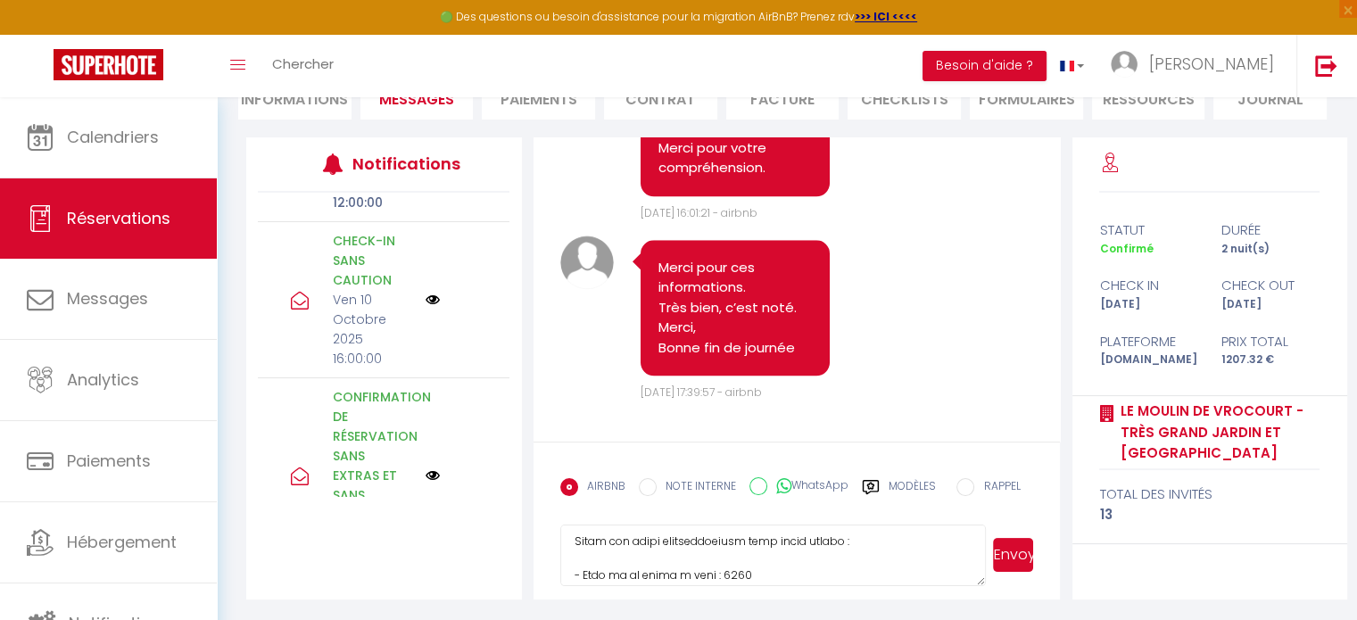
scroll to position [63, 0]
type textarea "Bonjour Julie , Voici les liens indispensables pour votre séjour : - Code de la…"
click at [1025, 557] on button "Envoyer" at bounding box center [1013, 555] width 40 height 34
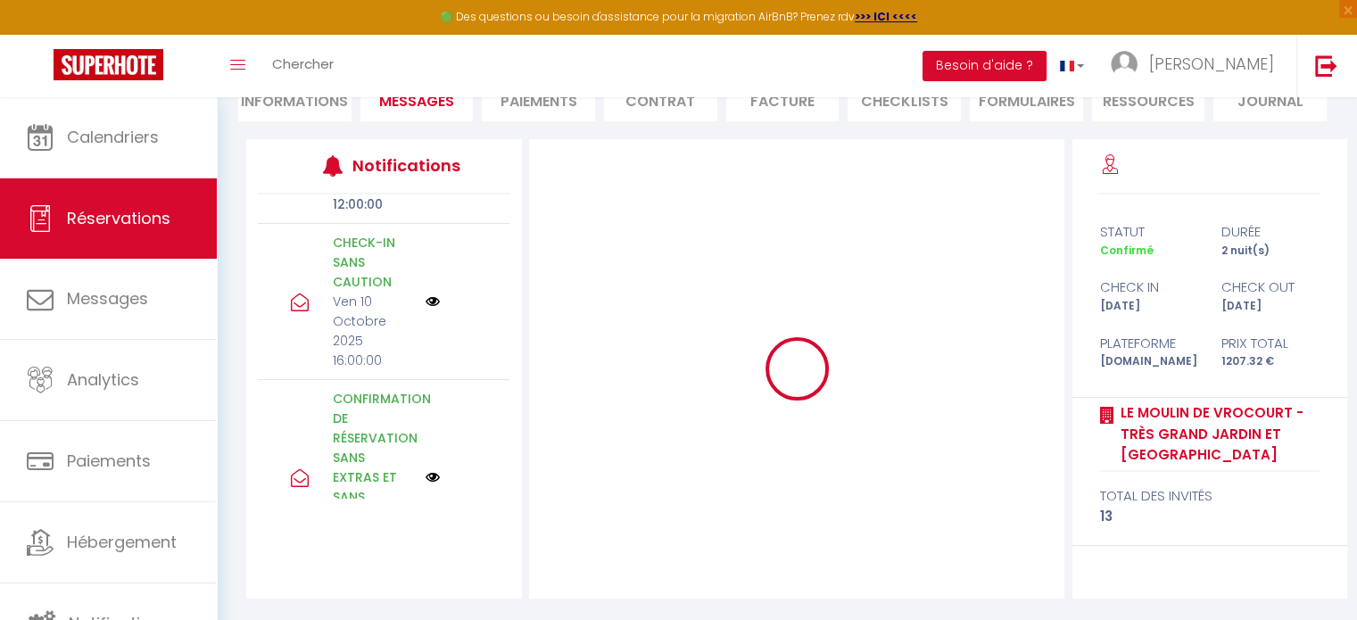
scroll to position [0, 0]
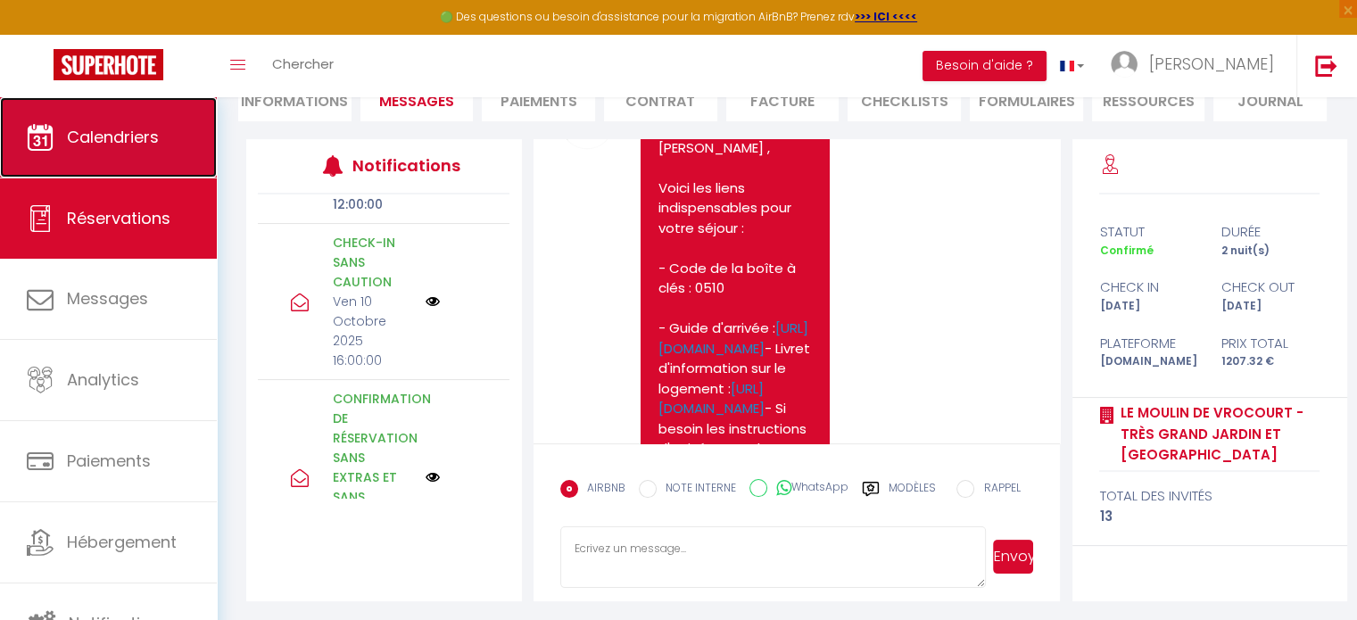
click at [125, 137] on span "Calendriers" at bounding box center [113, 137] width 92 height 22
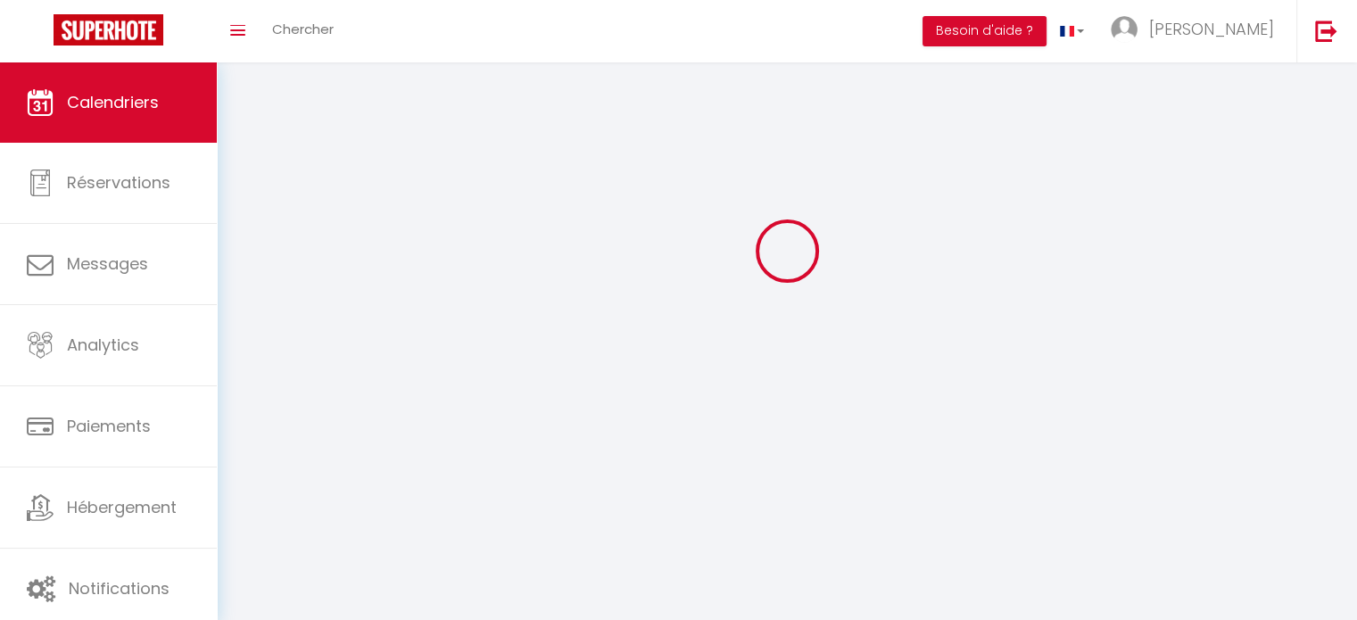
click at [125, 137] on link "Calendriers" at bounding box center [108, 102] width 217 height 80
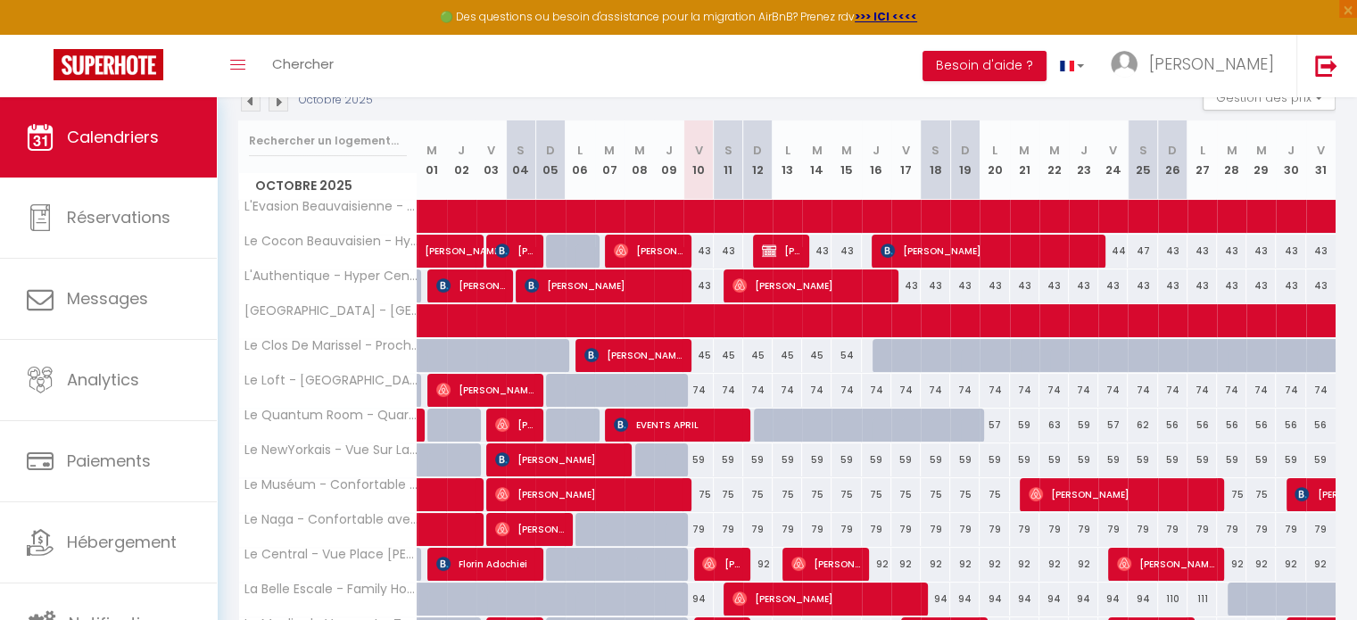
scroll to position [214, 0]
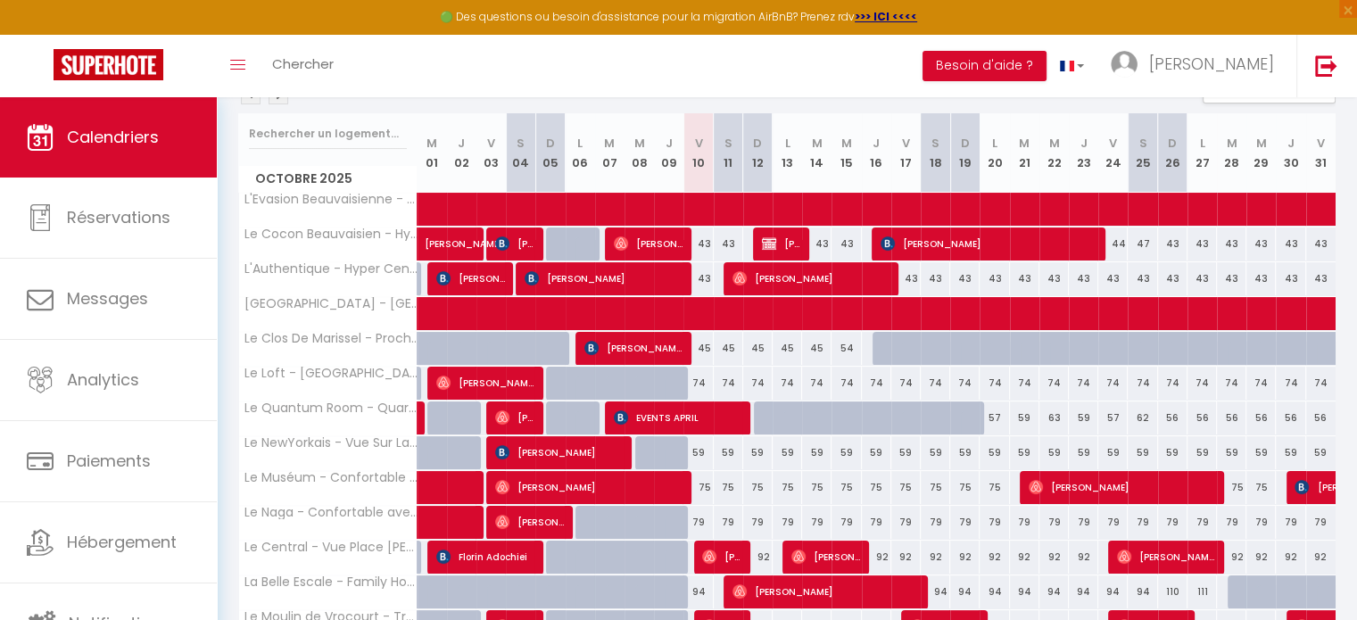
click at [887, 414] on div at bounding box center [887, 428] width 29 height 34
type input "56"
type input "Jeu 16 Octobre 2025"
type input "Ven 17 Octobre 2025"
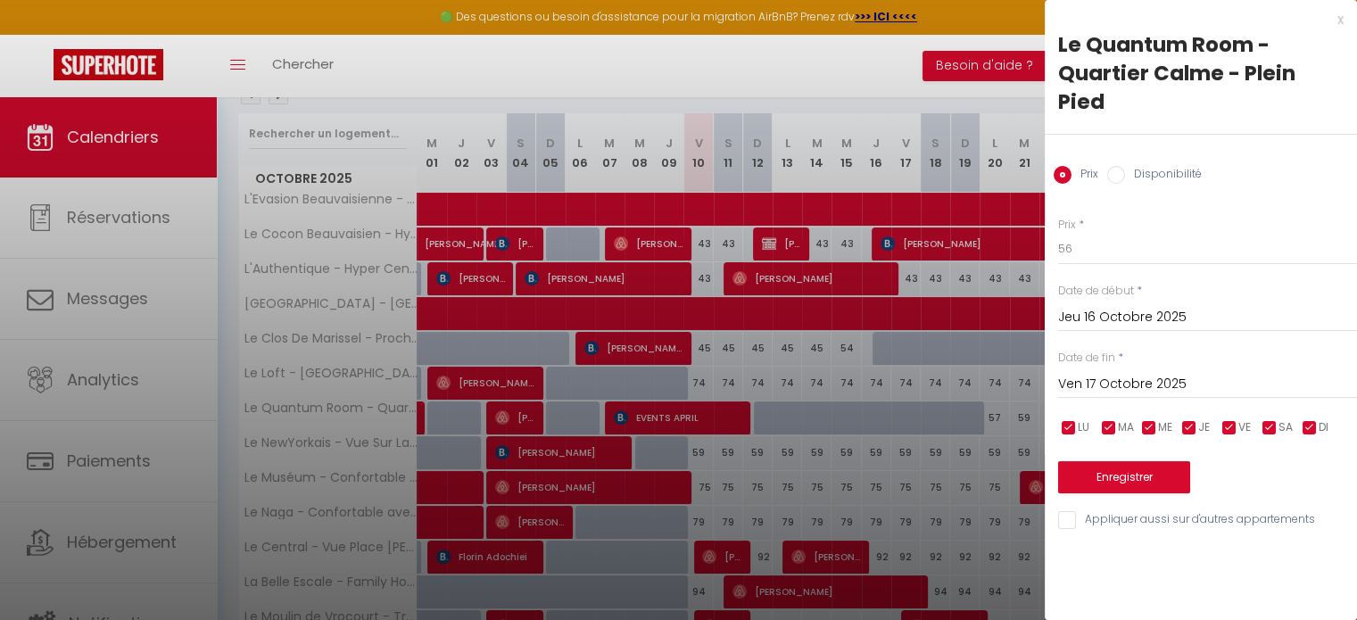
click at [1103, 306] on input "Jeu 16 Octobre 2025" at bounding box center [1207, 317] width 299 height 23
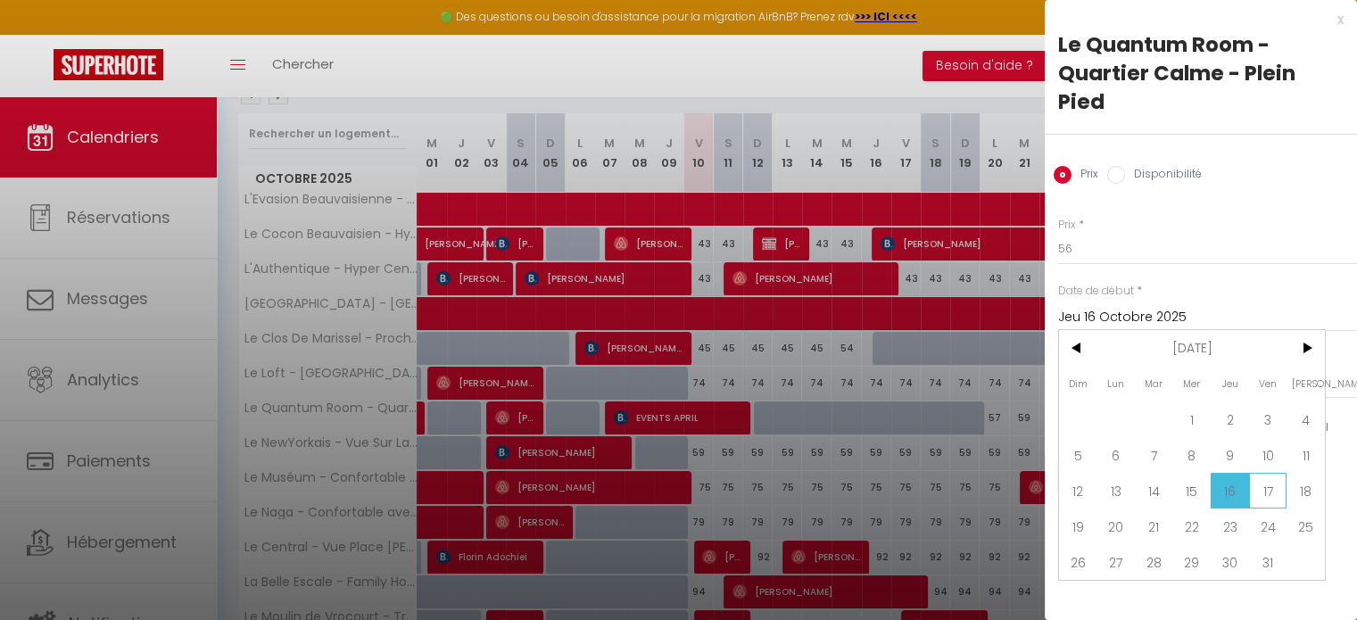
click at [1274, 473] on span "17" at bounding box center [1268, 491] width 38 height 36
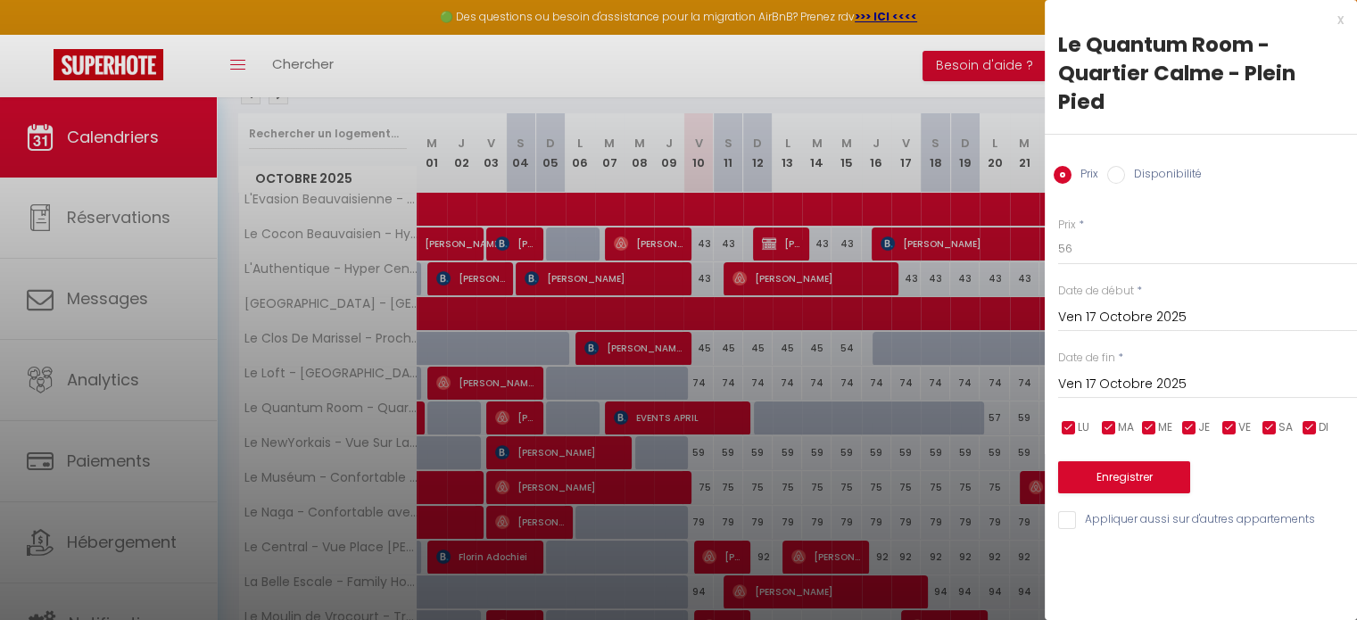
click at [1092, 306] on input "Ven 17 Octobre 2025" at bounding box center [1207, 317] width 299 height 23
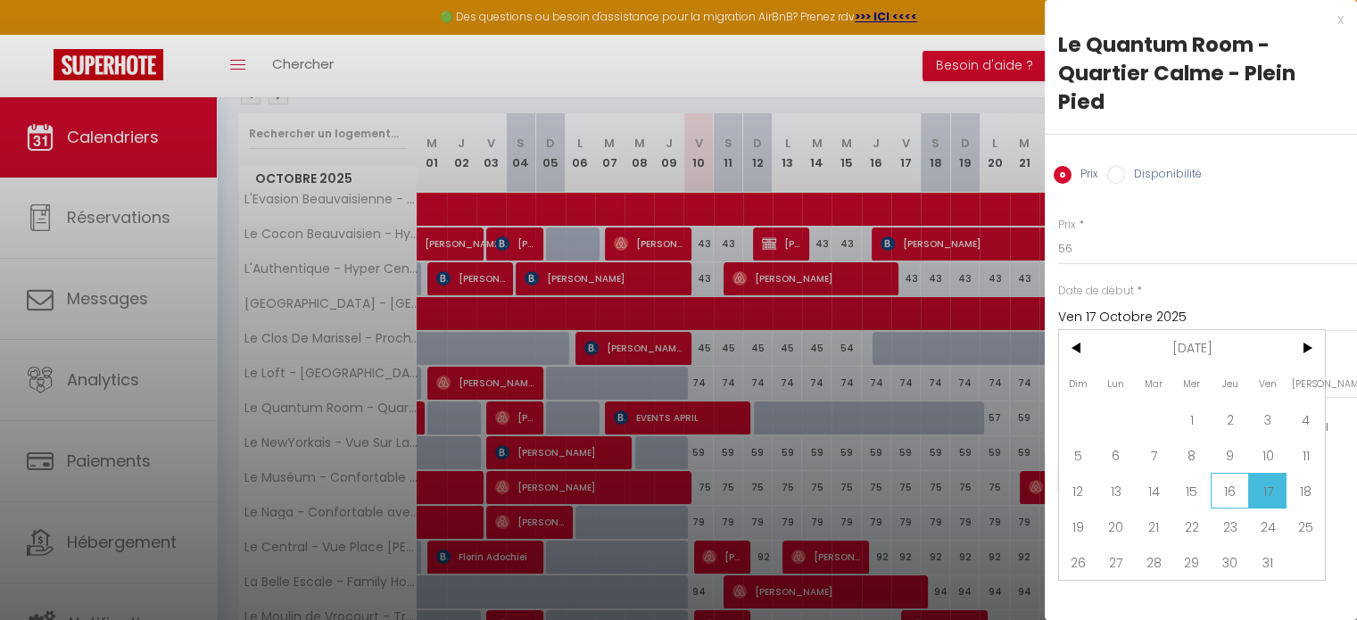
click at [1235, 473] on span "16" at bounding box center [1230, 491] width 38 height 36
type input "Jeu 16 Octobre 2025"
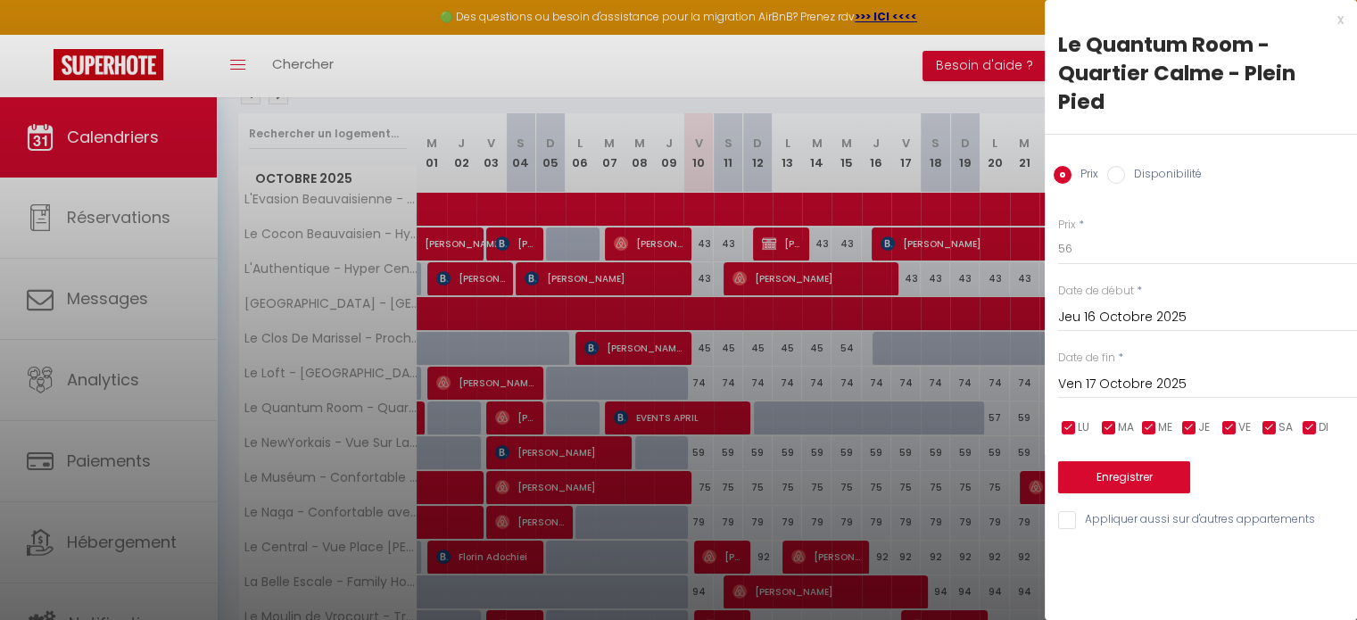
click at [1165, 373] on input "Ven 17 Octobre 2025" at bounding box center [1207, 384] width 299 height 23
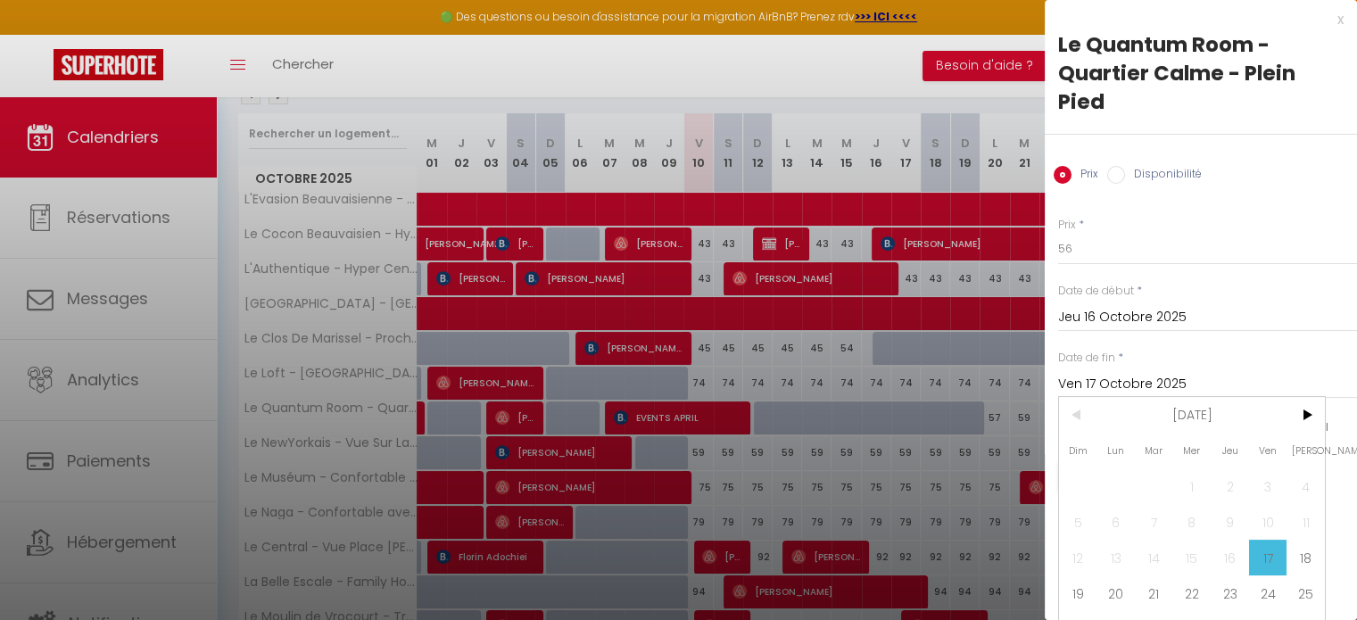
scroll to position [39, 0]
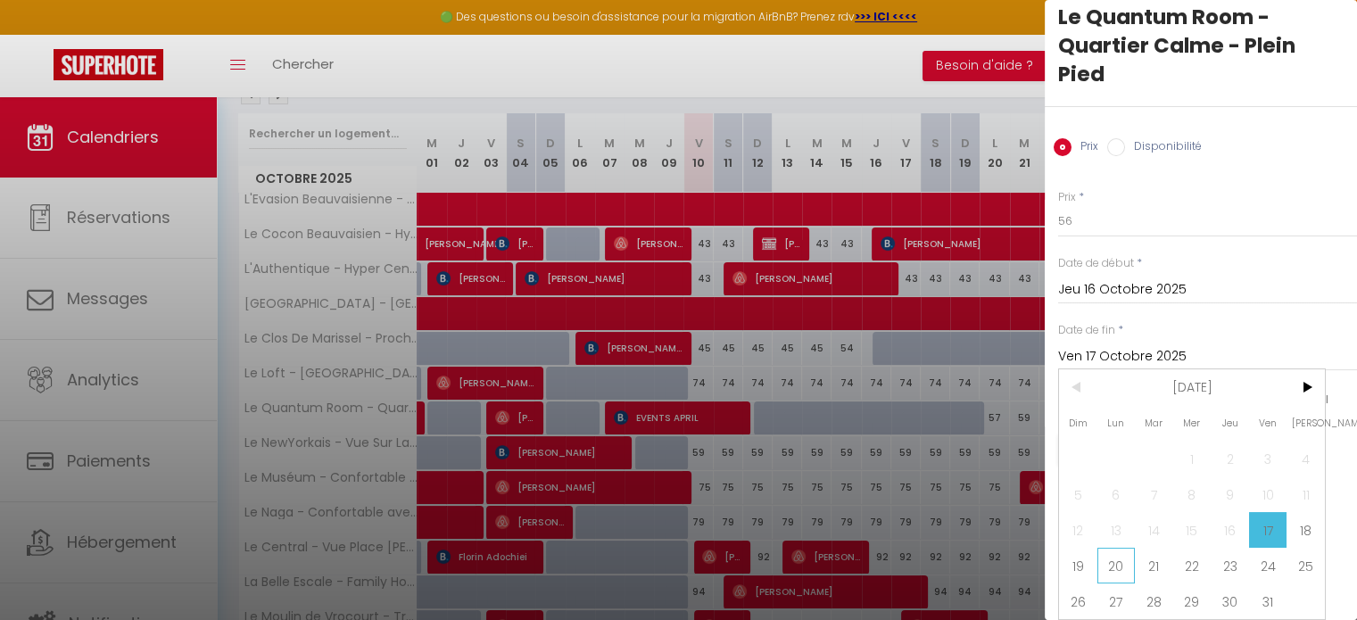
click at [1127, 556] on span "20" at bounding box center [1117, 566] width 38 height 36
type input "Lun 20 Octobre 2025"
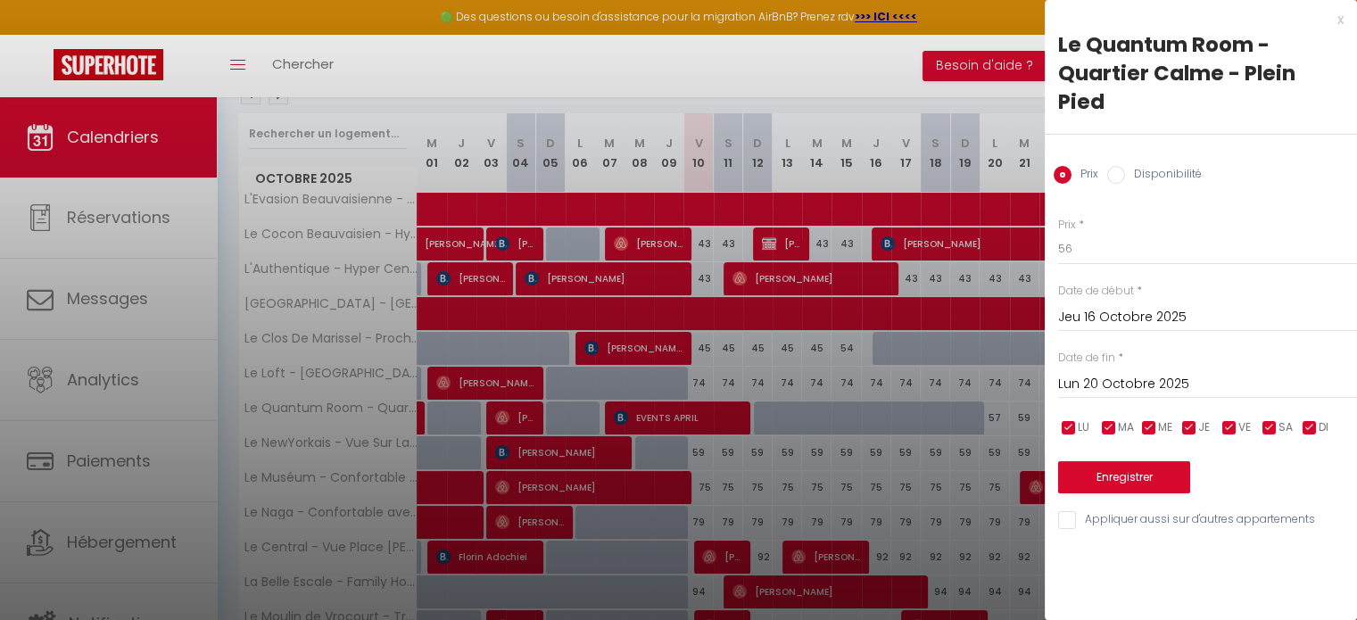
scroll to position [0, 0]
click at [1155, 166] on label "Disponibilité" at bounding box center [1163, 176] width 77 height 20
click at [1125, 166] on input "Disponibilité" at bounding box center [1116, 175] width 18 height 18
radio input "true"
radio input "false"
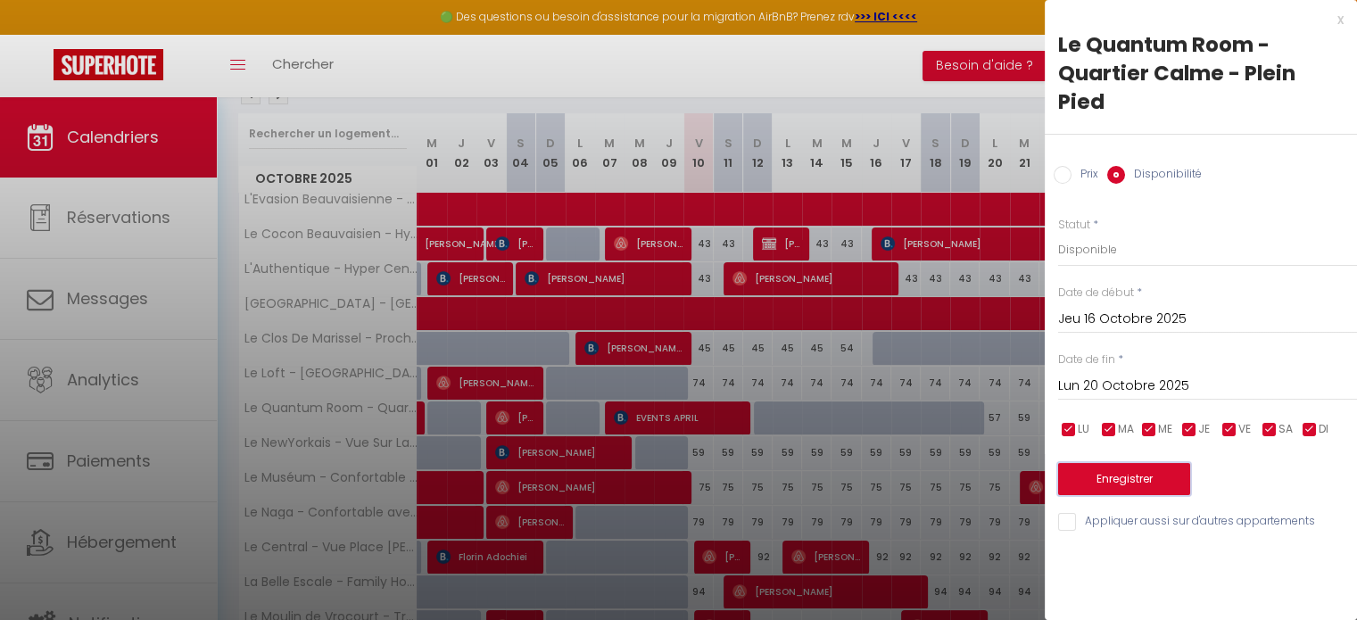
click at [1124, 463] on button "Enregistrer" at bounding box center [1124, 479] width 132 height 32
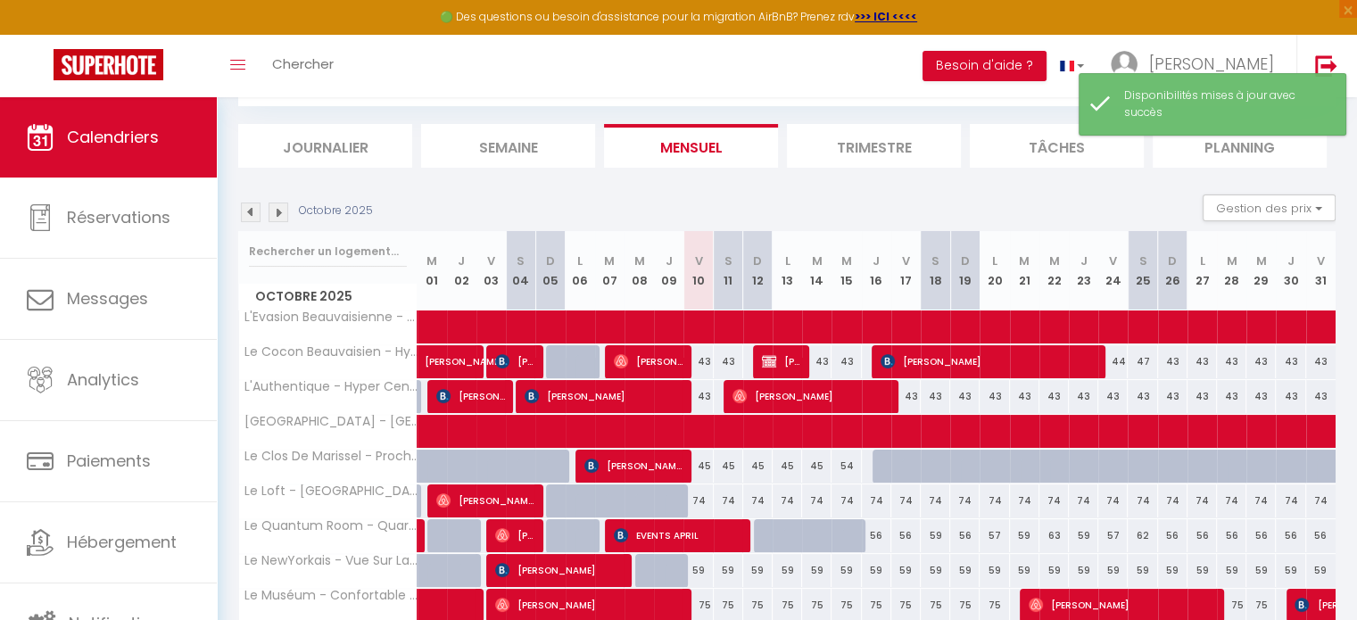
scroll to position [214, 0]
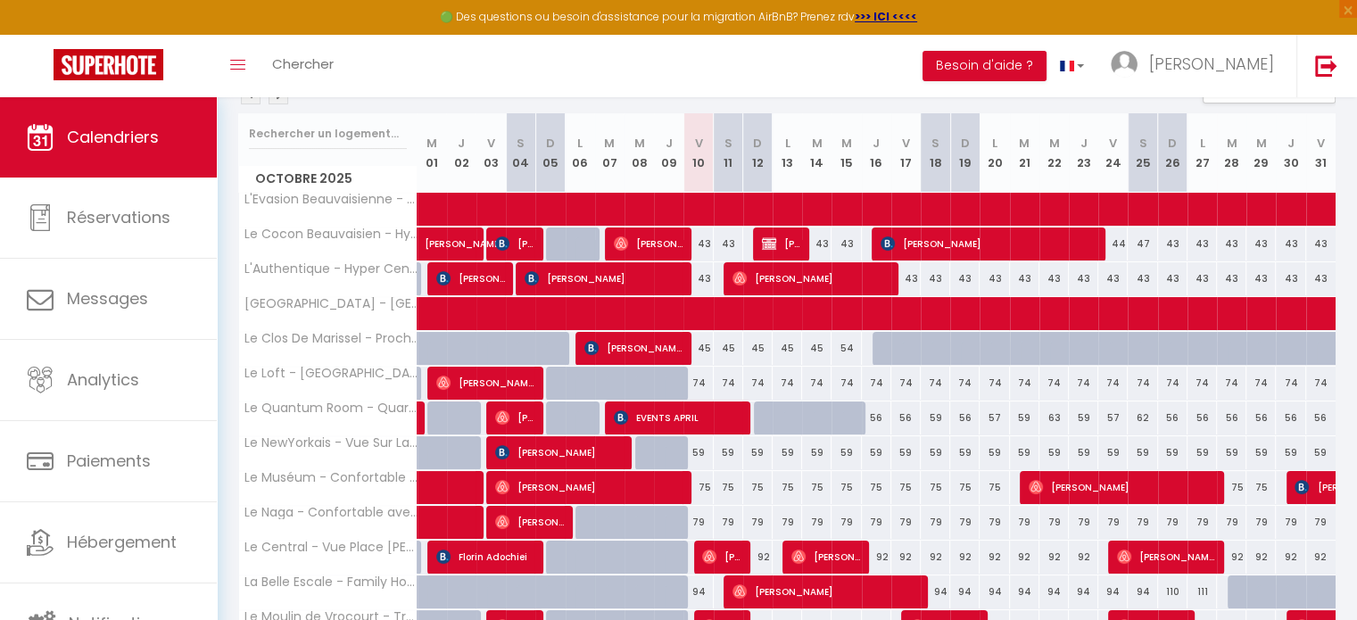
click at [877, 413] on div "56" at bounding box center [876, 418] width 29 height 33
select select "1"
type input "Jeu 16 Octobre 2025"
type input "Ven 17 Octobre 2025"
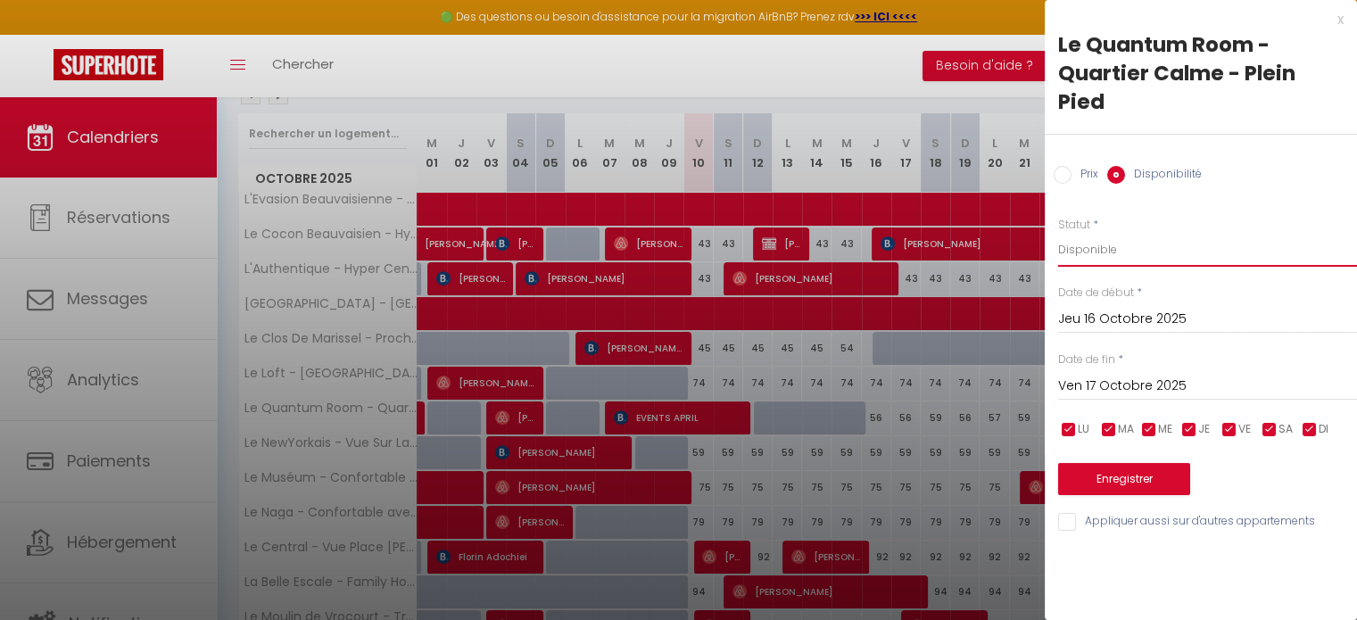
click at [1100, 233] on select "Disponible Indisponible" at bounding box center [1207, 250] width 299 height 34
select select "0"
click at [1058, 233] on select "Disponible Indisponible" at bounding box center [1207, 250] width 299 height 34
click at [1135, 463] on button "Enregistrer" at bounding box center [1124, 479] width 132 height 32
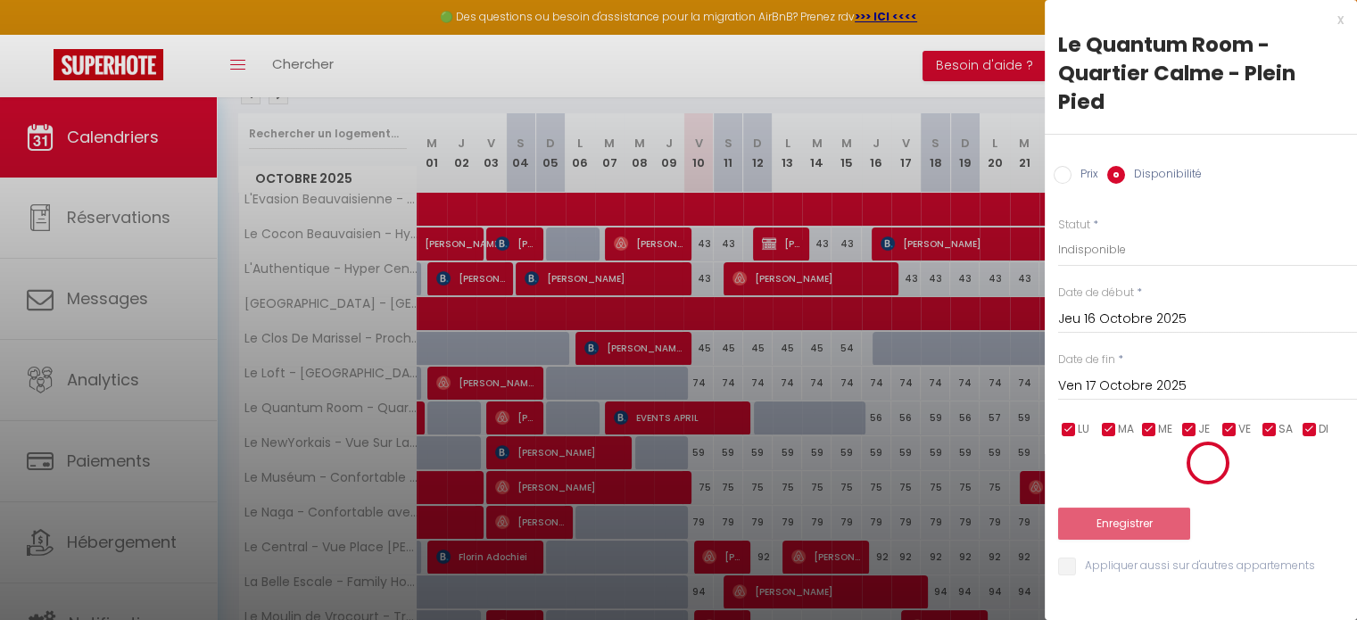
click at [1135, 455] on div at bounding box center [1207, 463] width 299 height 45
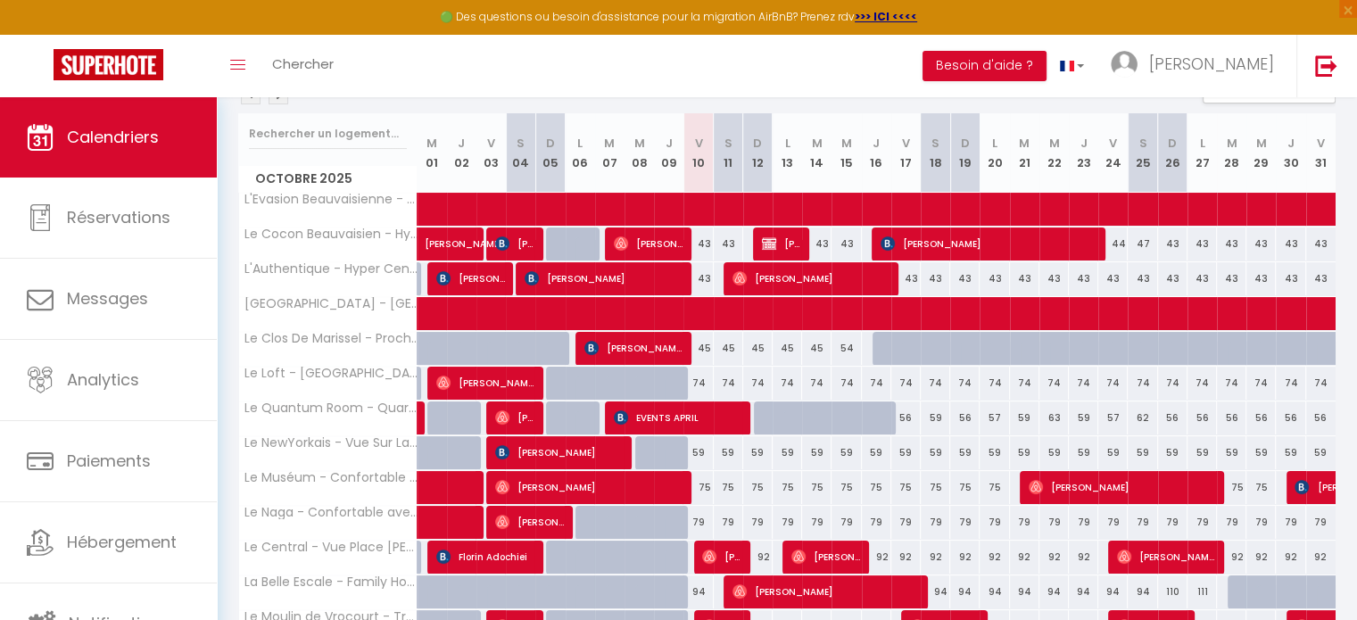
scroll to position [232, 0]
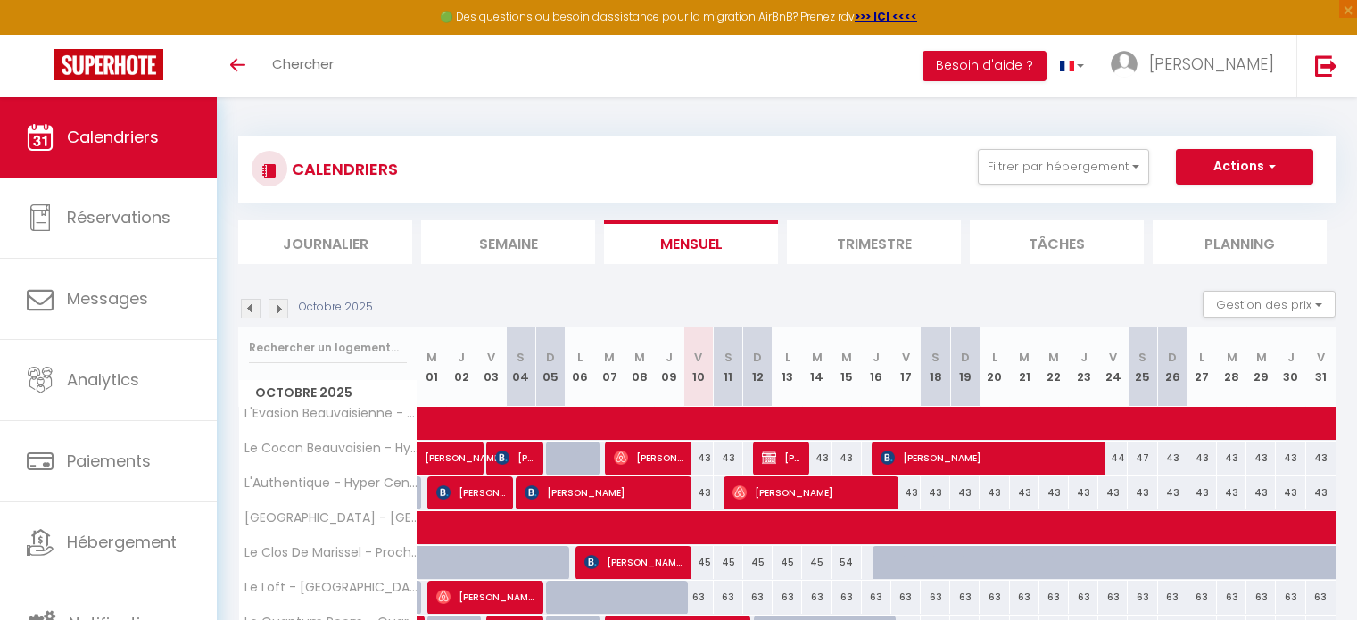
scroll to position [219, 0]
